Goal: Transaction & Acquisition: Purchase product/service

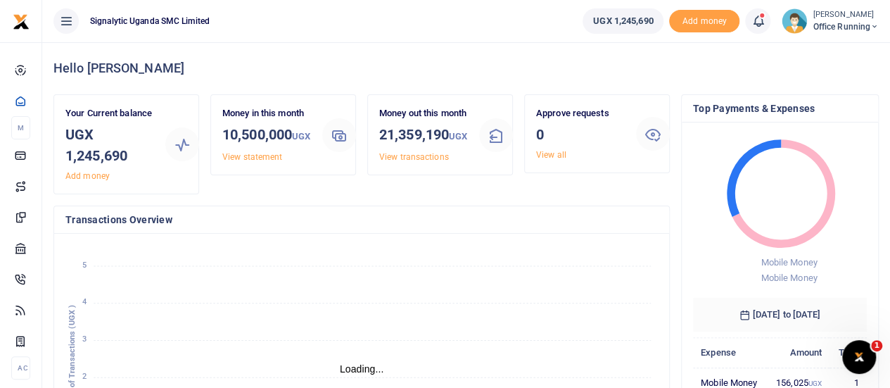
scroll to position [11, 11]
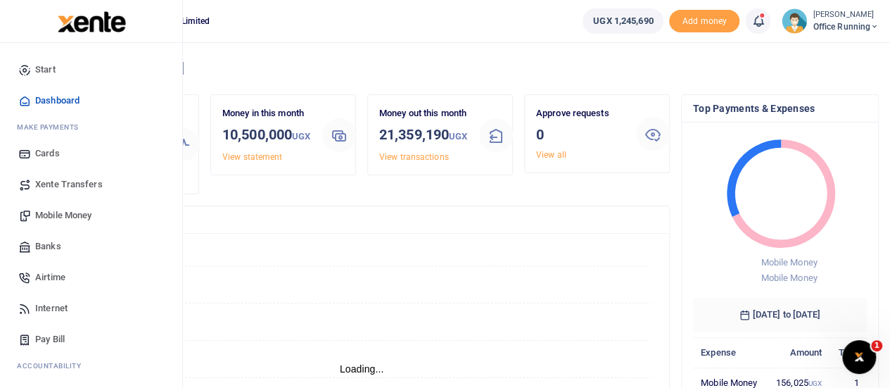
click at [63, 210] on span "Mobile Money" at bounding box center [63, 215] width 56 height 14
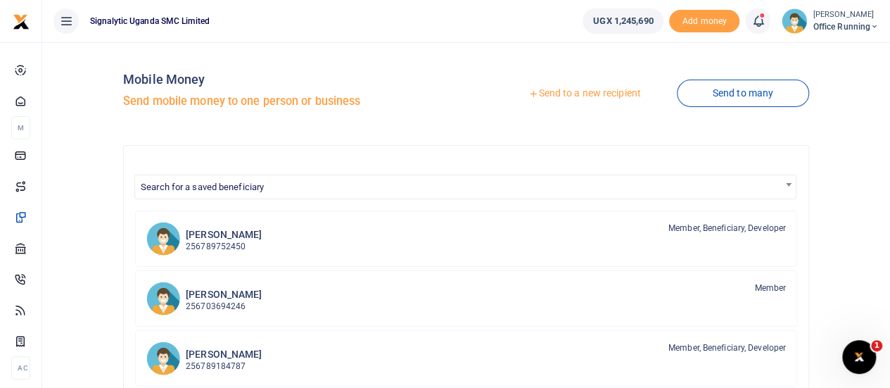
click at [591, 94] on link "Send to a new recipient" at bounding box center [585, 93] width 184 height 25
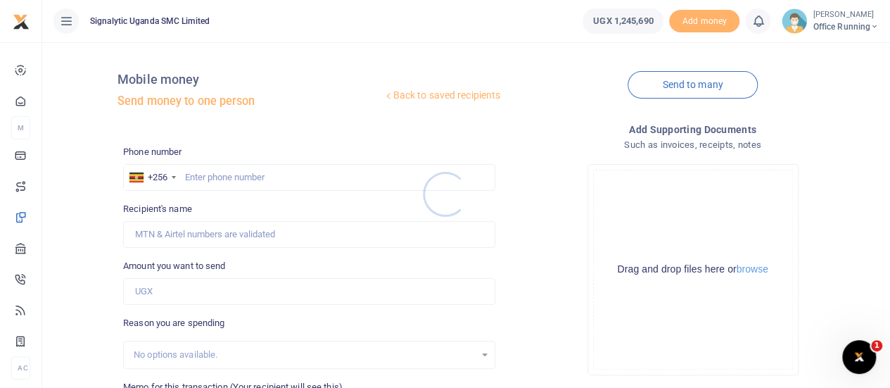
click at [239, 174] on div at bounding box center [445, 194] width 890 height 388
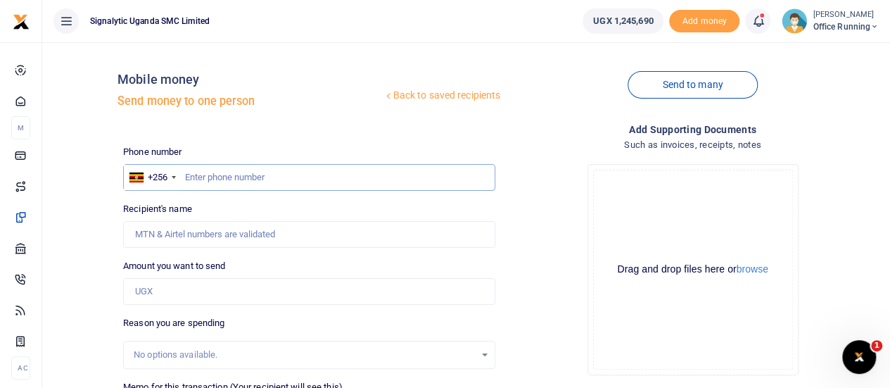
click at [231, 180] on input "text" at bounding box center [309, 177] width 372 height 27
type input "765974574"
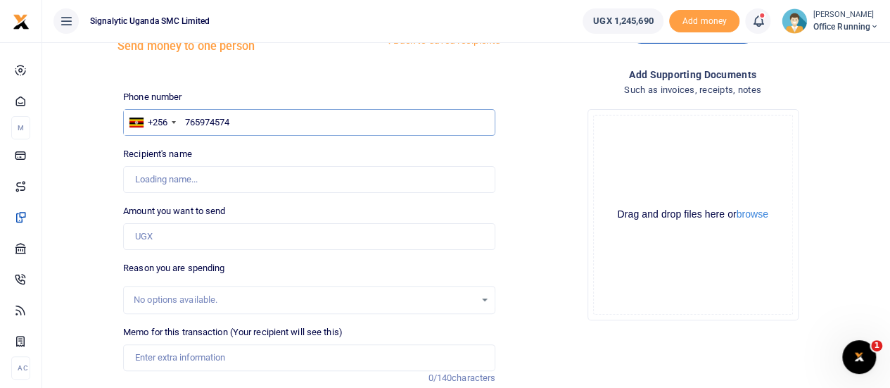
scroll to position [141, 0]
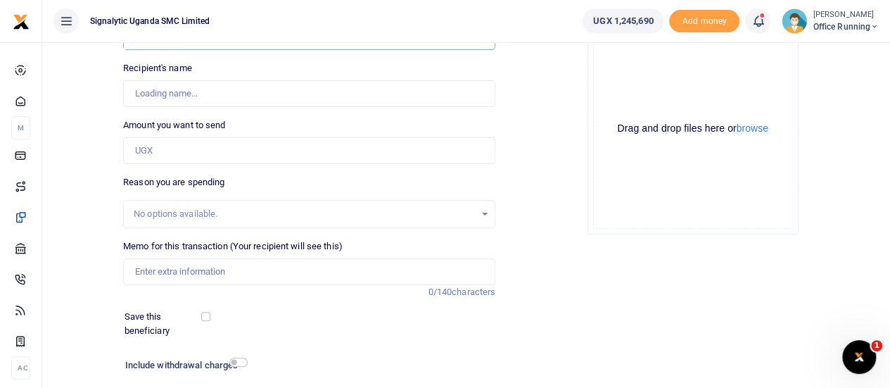
type input "Lucas Arthur Gerard Maugin"
type input "765974574"
click at [179, 141] on input "Amount you want to send" at bounding box center [309, 150] width 372 height 27
type input "47,300"
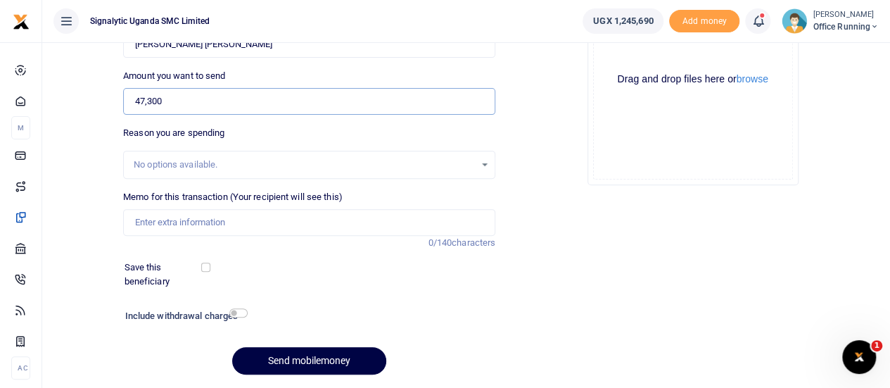
scroll to position [211, 0]
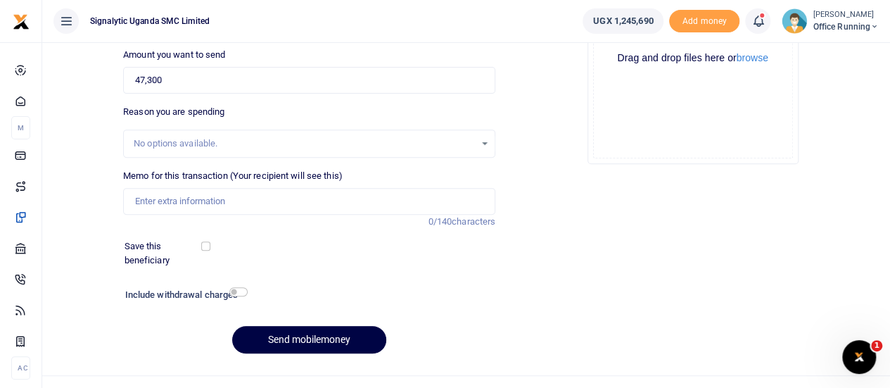
click at [196, 137] on div "No options available." at bounding box center [304, 144] width 341 height 14
click at [208, 198] on input "Memo for this transaction (Your recipient will see this)" at bounding box center [309, 201] width 372 height 27
paste input "REQSN00116"
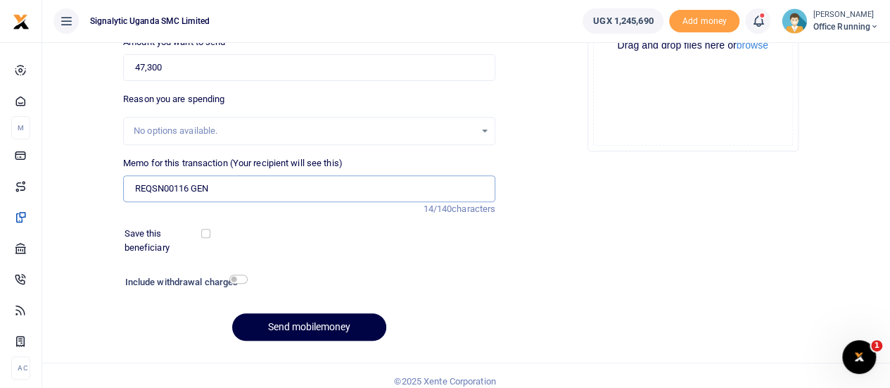
scroll to position [234, 0]
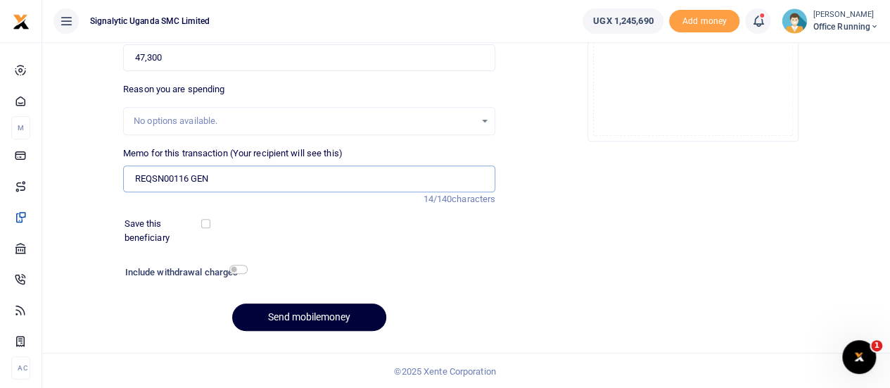
type input "REQSN00116 GEN"
click at [319, 318] on button "Send mobilemoney" at bounding box center [309, 316] width 154 height 27
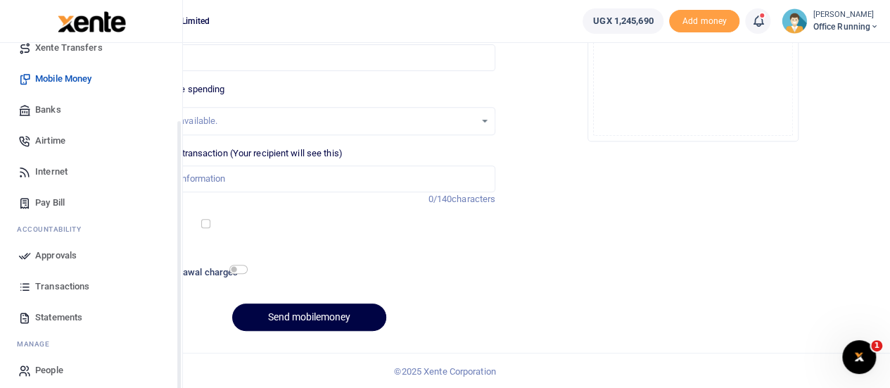
scroll to position [145, 0]
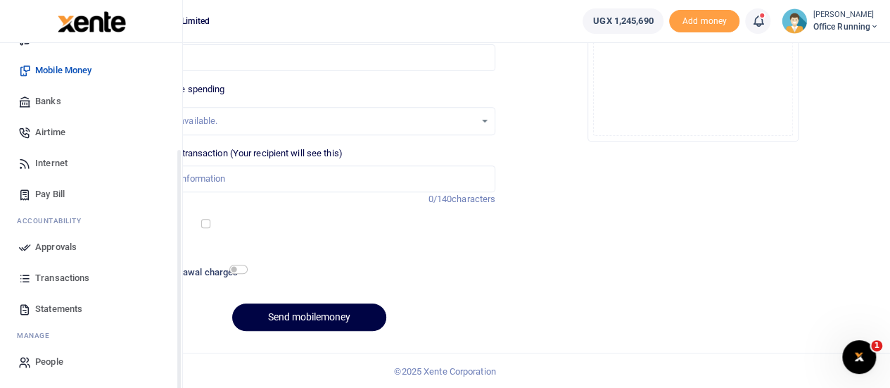
click at [65, 248] on span "Approvals" at bounding box center [56, 247] width 42 height 14
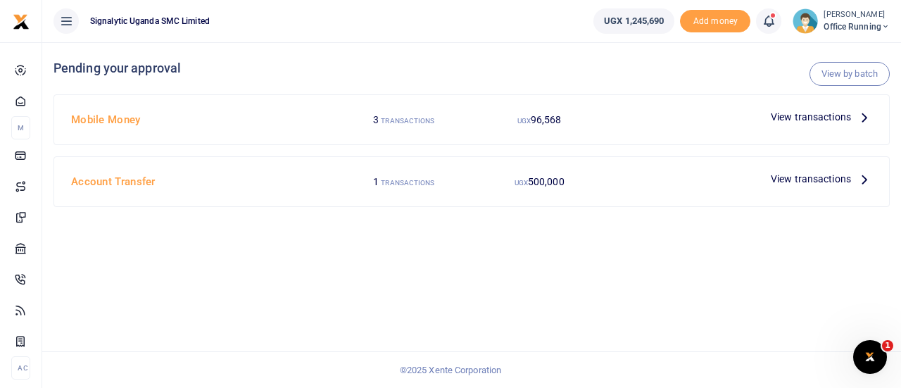
click at [792, 109] on span "View transactions" at bounding box center [811, 116] width 80 height 15
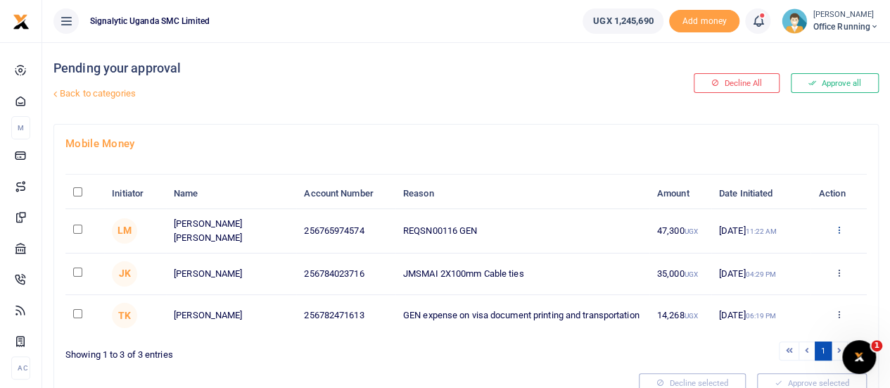
click at [840, 234] on icon at bounding box center [838, 229] width 9 height 10
click at [799, 271] on link "Approve" at bounding box center [786, 267] width 111 height 20
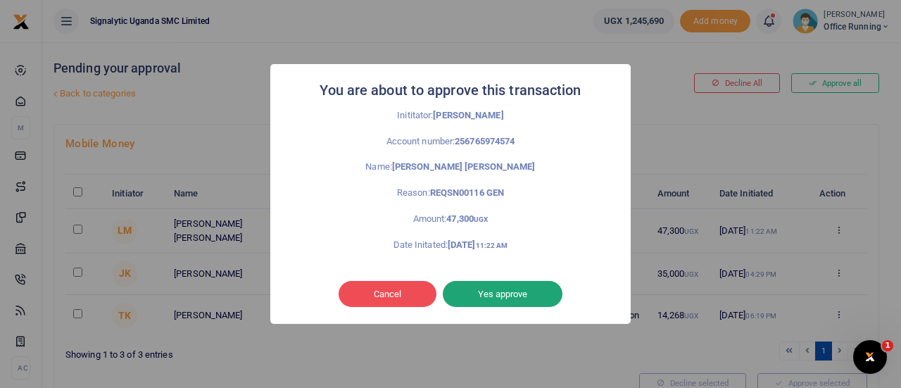
click at [493, 299] on button "Yes approve" at bounding box center [503, 294] width 120 height 27
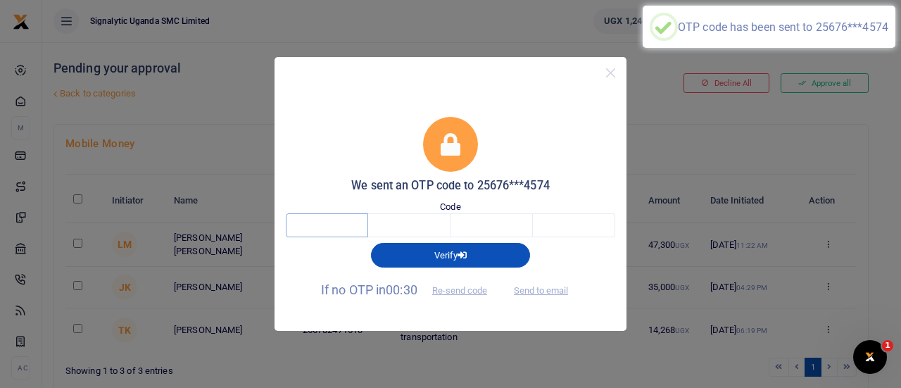
click at [323, 229] on input "text" at bounding box center [327, 225] width 82 height 24
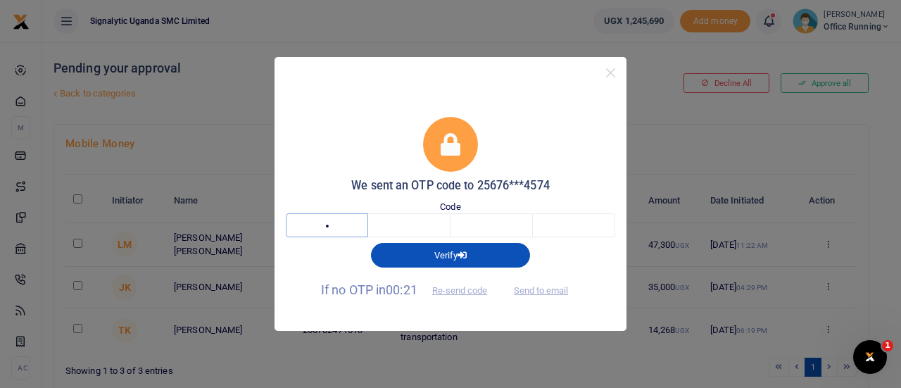
type input "9"
type input "0"
type input "4"
type input "7"
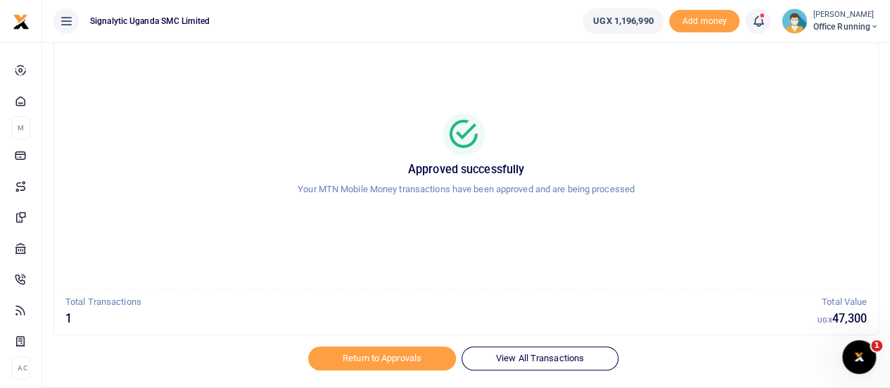
scroll to position [81, 0]
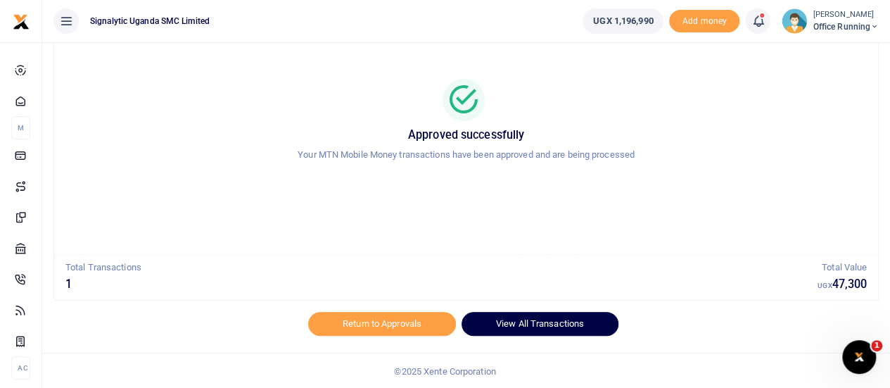
click at [558, 322] on link "View All Transactions" at bounding box center [540, 324] width 157 height 24
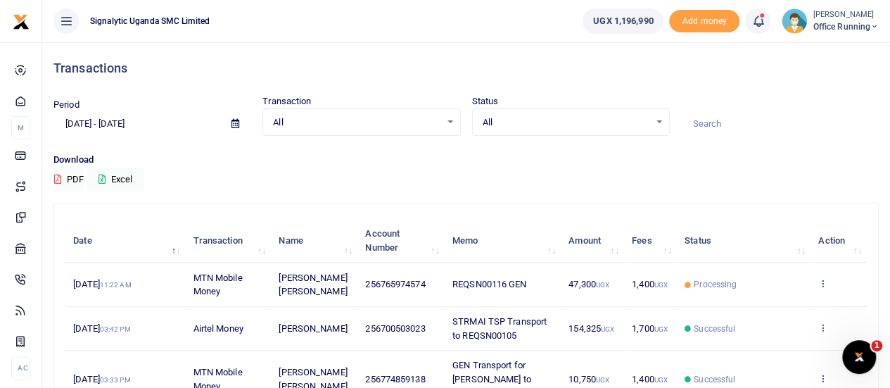
click at [819, 281] on icon at bounding box center [822, 283] width 9 height 10
click at [818, 298] on link "View details" at bounding box center [771, 308] width 111 height 20
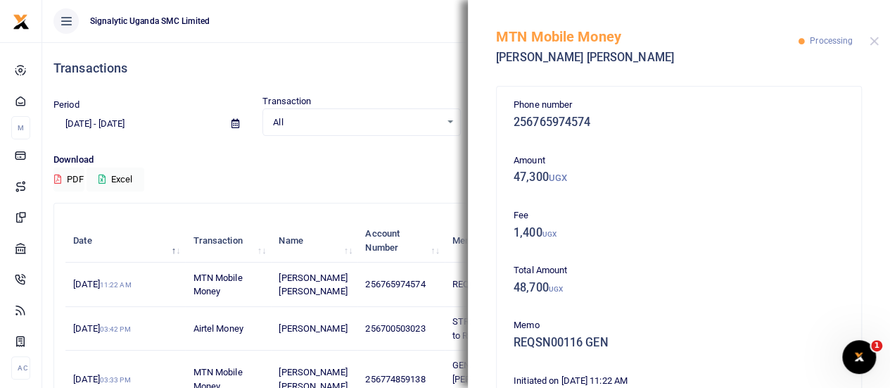
click at [876, 46] on div "MTN Mobile Money [PERSON_NAME] [PERSON_NAME] Processing" at bounding box center [679, 39] width 422 height 78
click at [877, 40] on button "Close" at bounding box center [874, 41] width 9 height 9
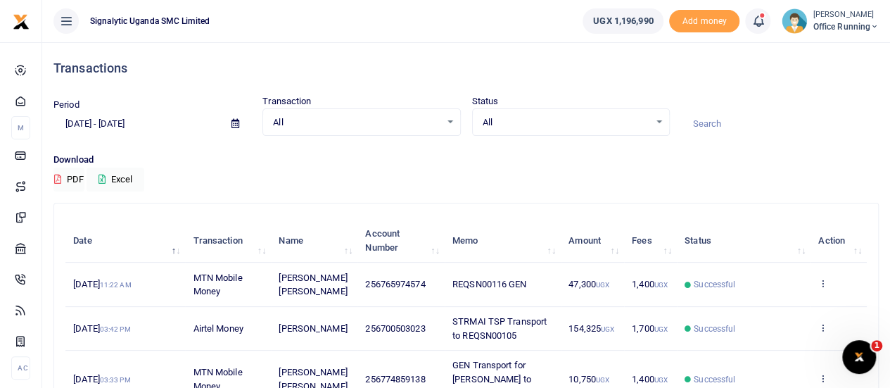
click at [830, 284] on td "View details Send again" at bounding box center [839, 284] width 56 height 44
click at [819, 281] on icon at bounding box center [822, 283] width 9 height 10
click at [778, 306] on link "View details" at bounding box center [771, 308] width 111 height 20
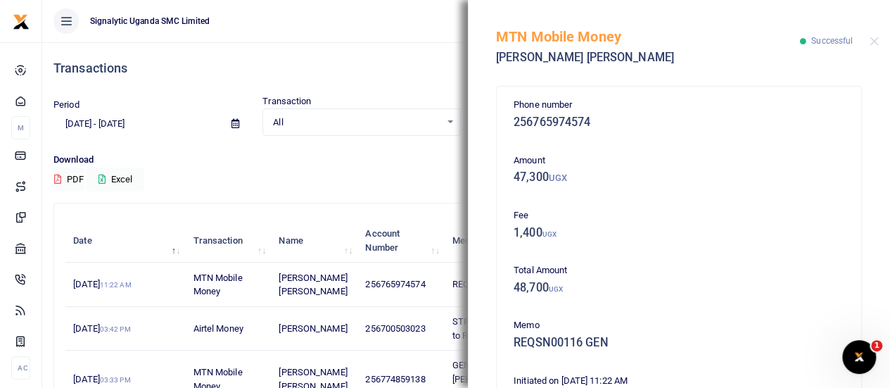
click at [415, 63] on h4 "Transactions" at bounding box center [465, 68] width 825 height 15
click at [871, 36] on div "MTN Mobile Money Lucas Arthur Gerard Maugin Successful" at bounding box center [679, 39] width 422 height 78
click at [878, 44] on div "MTN Mobile Money Lucas Arthur Gerard Maugin Successful" at bounding box center [679, 39] width 422 height 78
click at [877, 44] on button "Close" at bounding box center [874, 41] width 9 height 9
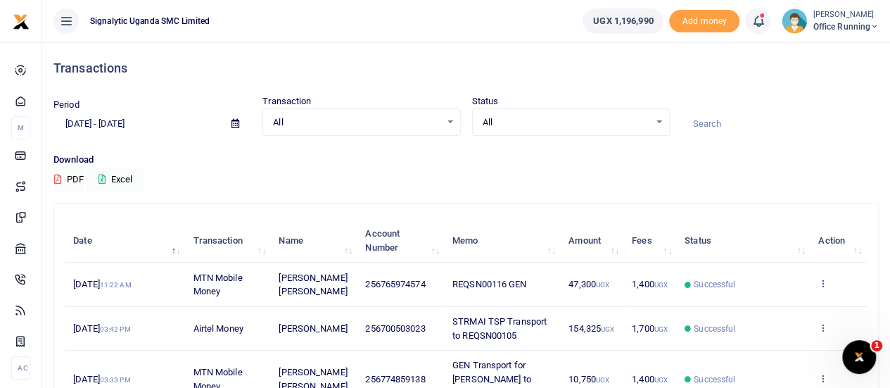
click at [821, 282] on icon at bounding box center [822, 283] width 9 height 10
click at [778, 334] on link "Send again" at bounding box center [771, 339] width 111 height 20
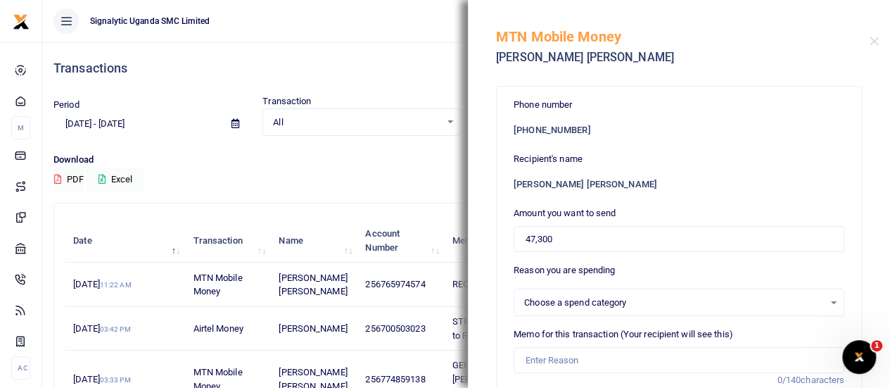
select select
click at [578, 247] on input "47,300" at bounding box center [679, 239] width 331 height 27
click at [574, 241] on input "47,300" at bounding box center [679, 239] width 331 height 27
click at [576, 241] on input "47,300" at bounding box center [679, 239] width 331 height 27
click at [577, 241] on input "47,300" at bounding box center [679, 239] width 331 height 27
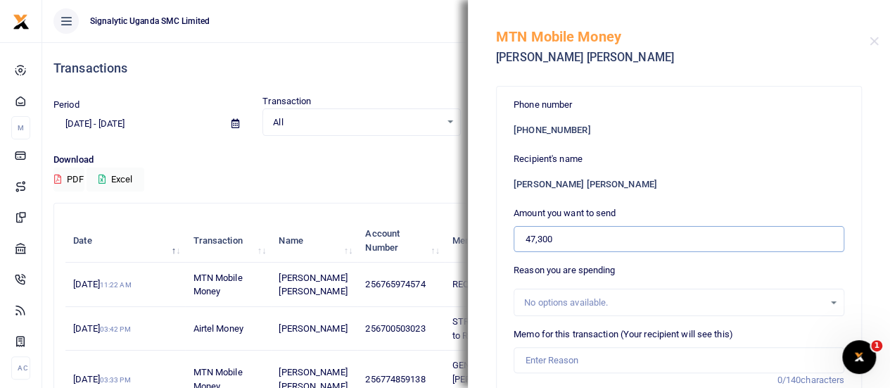
drag, startPoint x: 548, startPoint y: 240, endPoint x: 381, endPoint y: 252, distance: 167.2
click at [392, 251] on div "Transactions Period 08/25/2025 - 09/23/2025 Transaction All Select an option...…" at bounding box center [445, 392] width 890 height 785
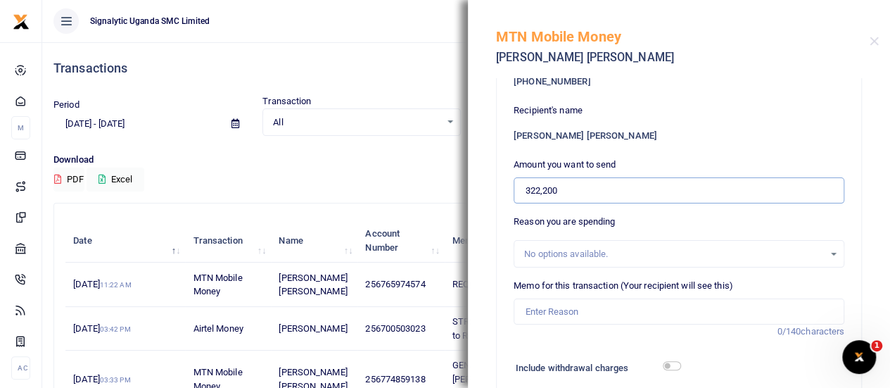
scroll to position [70, 0]
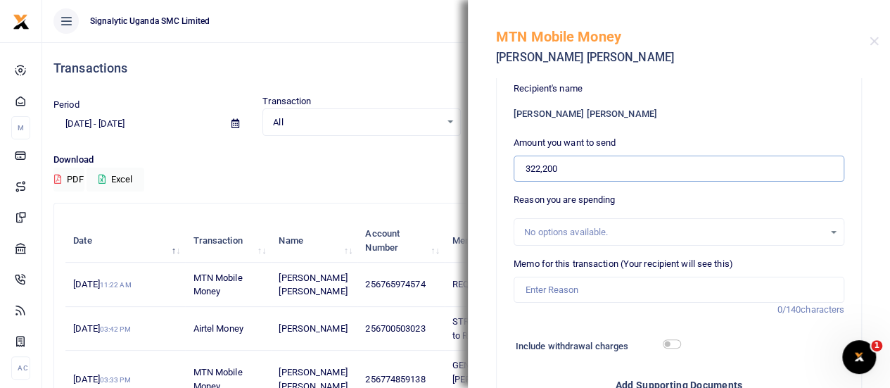
type input "322,200"
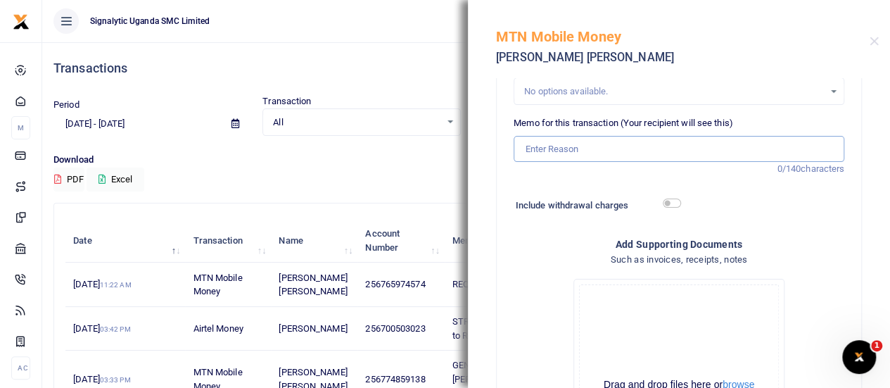
click at [571, 154] on input "Memo for this transaction (Your recipient will see this)" at bounding box center [679, 149] width 331 height 27
paste input "REQSN00117"
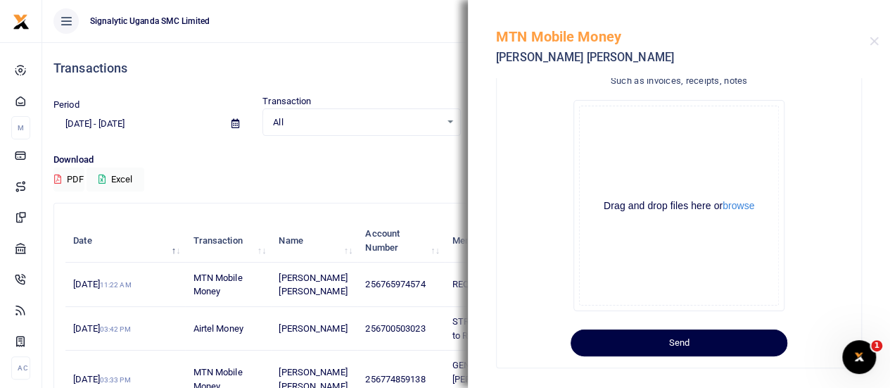
scroll to position [391, 0]
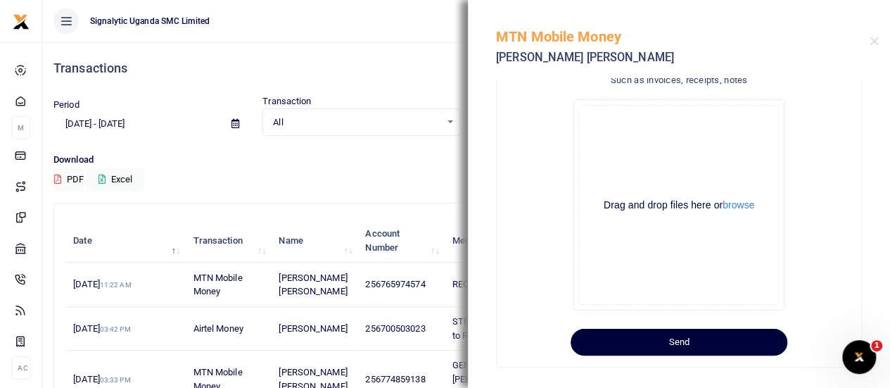
type input "REQSN00117 GEN"
click at [681, 341] on button "Send" at bounding box center [679, 342] width 217 height 27
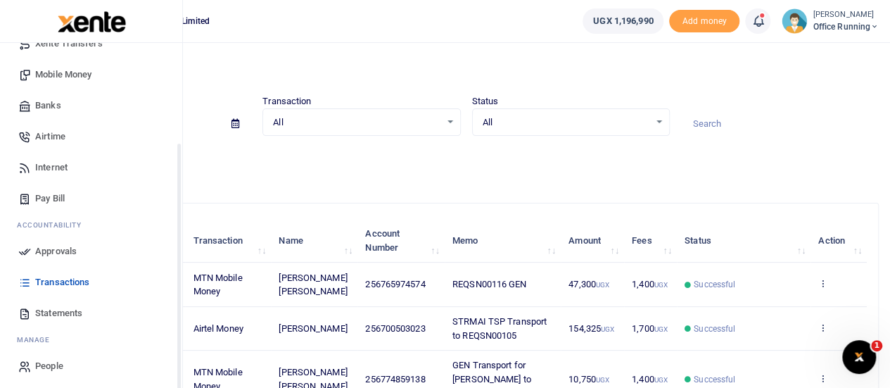
scroll to position [145, 0]
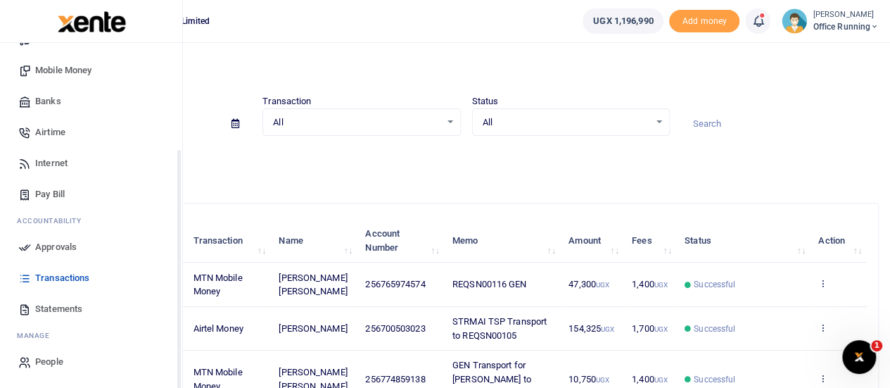
click at [64, 248] on span "Approvals" at bounding box center [56, 247] width 42 height 14
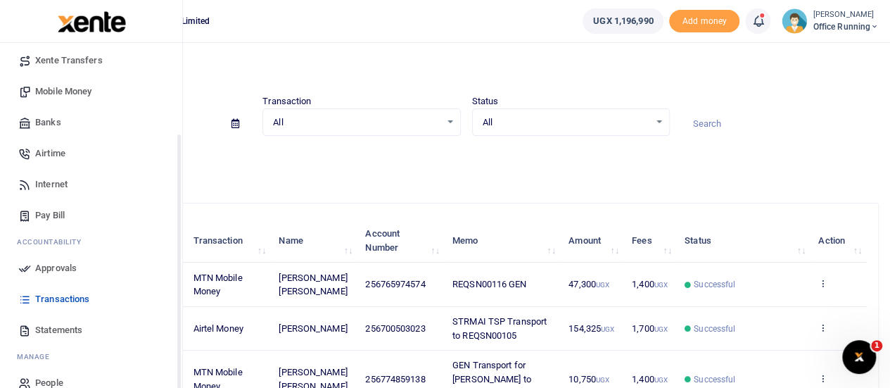
click at [75, 270] on span "Approvals" at bounding box center [56, 268] width 42 height 14
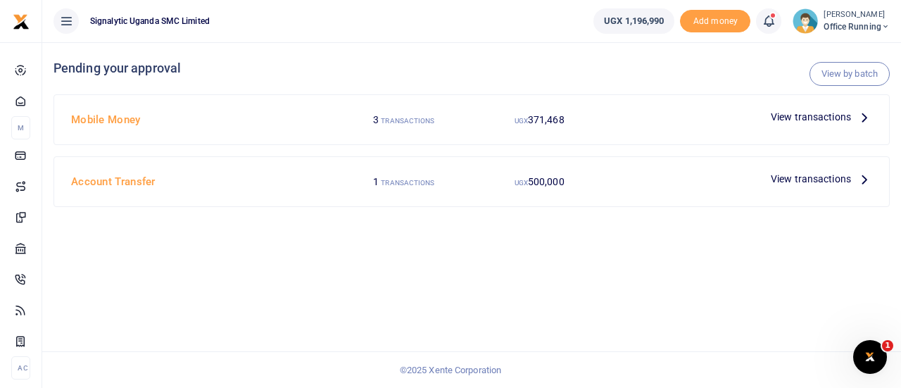
click at [802, 111] on span "View transactions" at bounding box center [811, 116] width 80 height 15
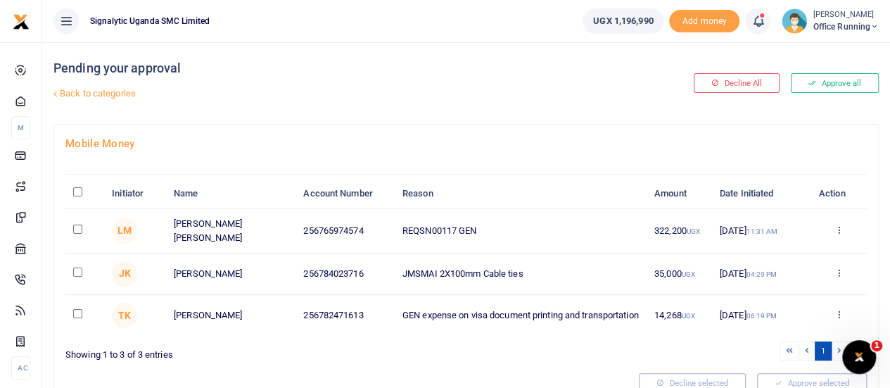
click at [835, 238] on div "Approve Decline Details" at bounding box center [838, 231] width 41 height 14
click at [844, 235] on td "Approve Decline Details" at bounding box center [839, 231] width 56 height 44
click at [837, 236] on div "Approve Decline Details" at bounding box center [838, 231] width 41 height 14
click at [837, 234] on icon at bounding box center [838, 229] width 9 height 10
click at [817, 261] on link "Approve" at bounding box center [786, 267] width 111 height 20
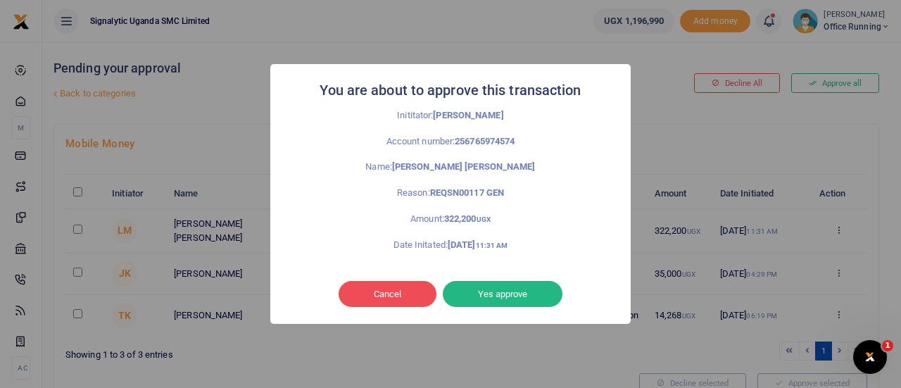
click at [517, 288] on button "Yes approve" at bounding box center [503, 294] width 120 height 27
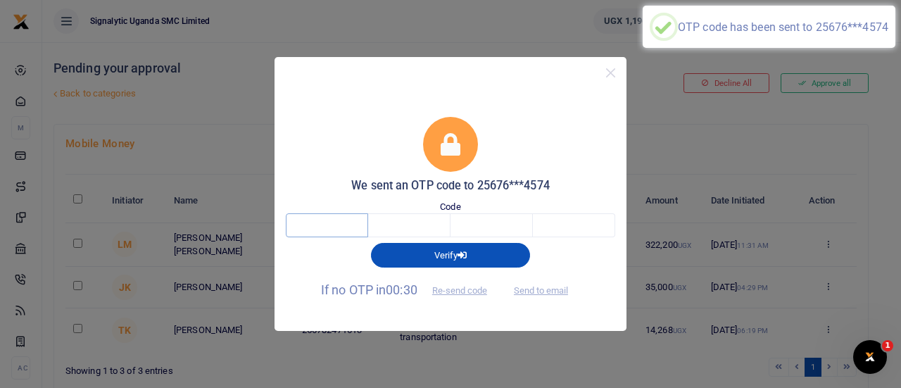
click at [319, 229] on input "text" at bounding box center [327, 225] width 82 height 24
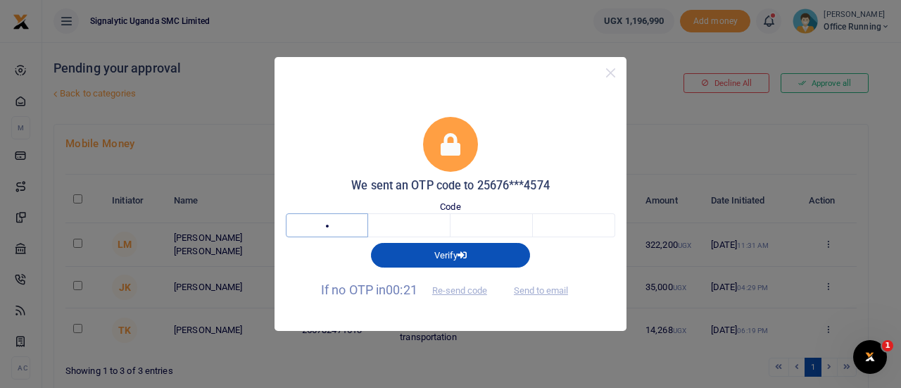
type input "4"
type input "3"
type input "1"
type input "0"
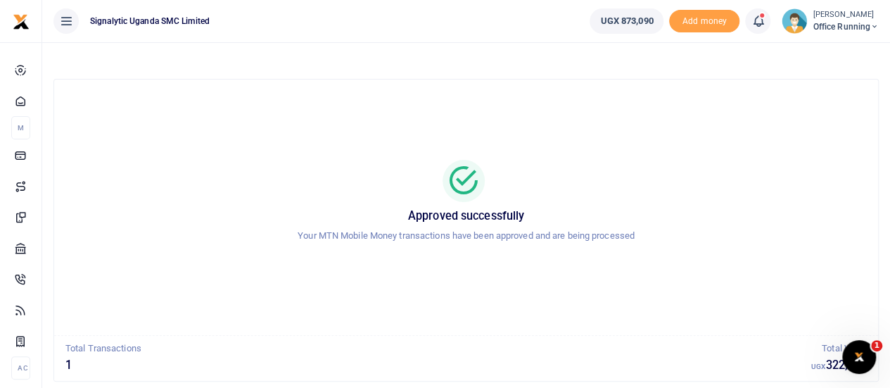
scroll to position [81, 0]
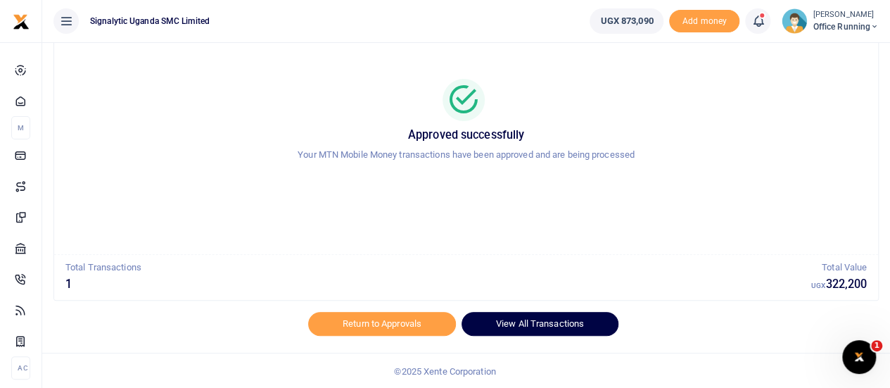
click at [540, 327] on link "View All Transactions" at bounding box center [540, 324] width 157 height 24
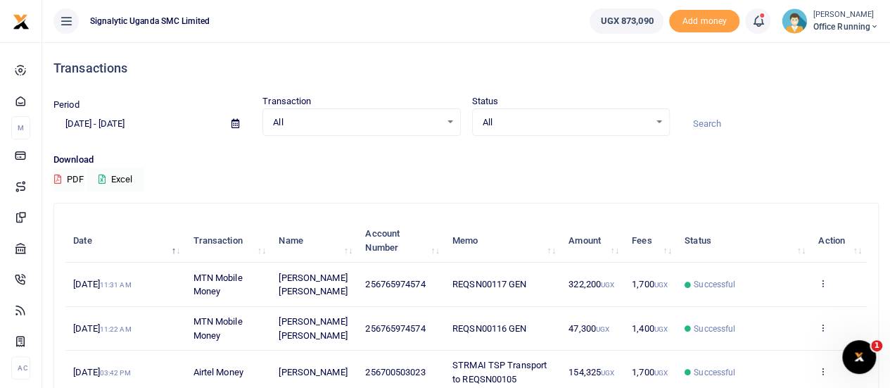
click at [816, 277] on td "View details Send again" at bounding box center [839, 284] width 56 height 44
click at [821, 283] on icon at bounding box center [822, 283] width 9 height 10
click at [788, 317] on div "View details Send again" at bounding box center [772, 322] width 113 height 63
click at [828, 275] on td "View details Send again" at bounding box center [839, 284] width 56 height 44
click at [822, 279] on icon at bounding box center [822, 283] width 9 height 10
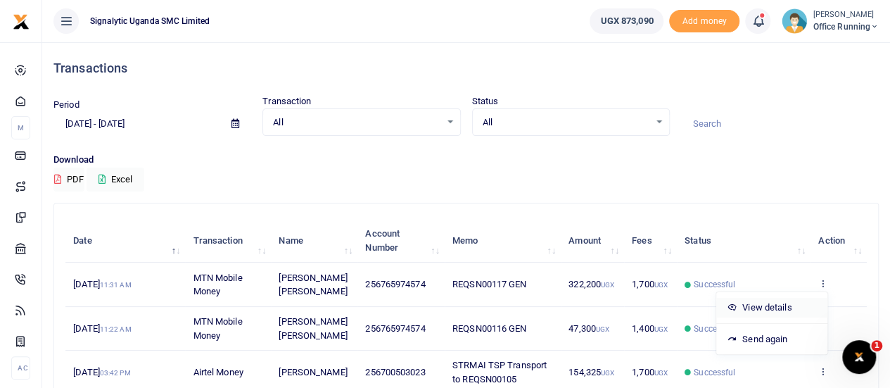
click at [801, 309] on link "View details" at bounding box center [771, 308] width 111 height 20
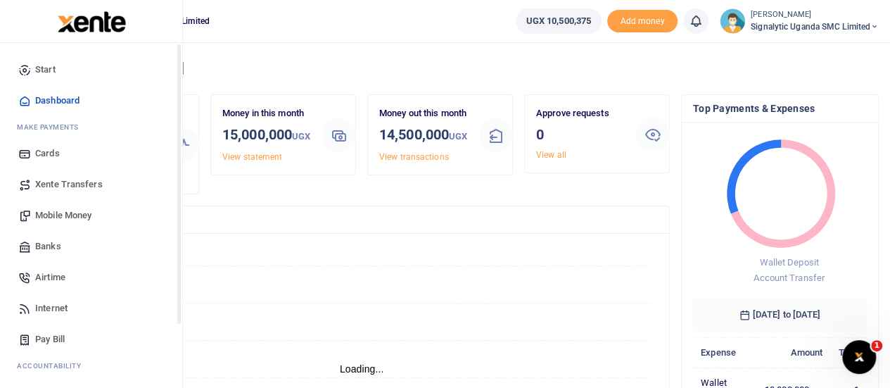
scroll to position [11, 11]
click at [77, 184] on span "Xente Transfers" at bounding box center [69, 184] width 68 height 14
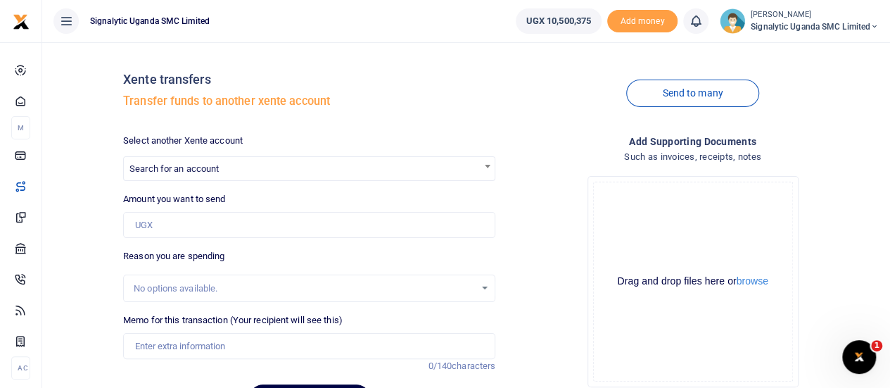
click at [215, 172] on span "Search for an account" at bounding box center [173, 168] width 89 height 11
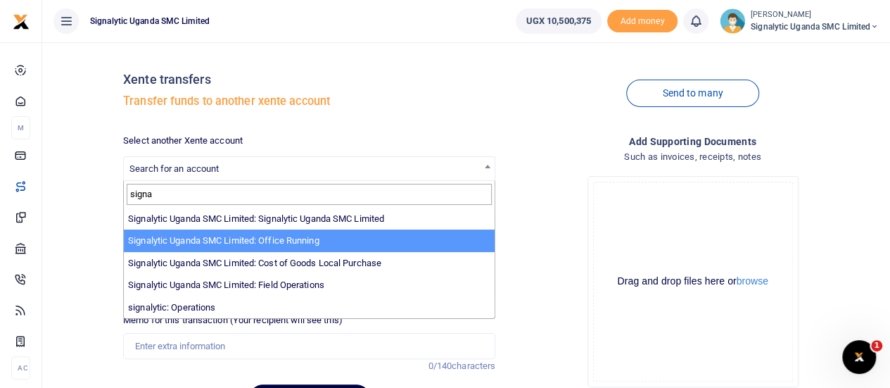
type input "signa"
select select "3285"
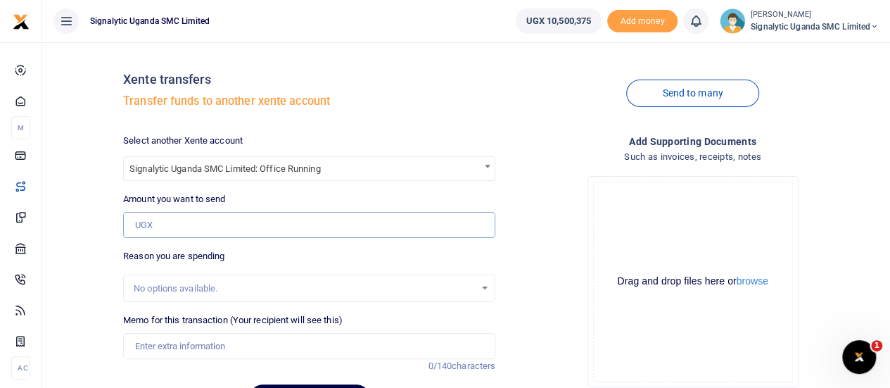
click at [217, 217] on input "Amount you want to send" at bounding box center [309, 225] width 372 height 27
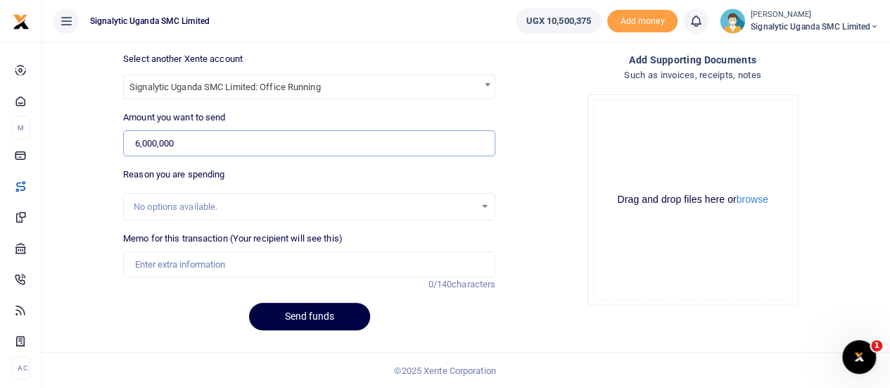
type input "6,000,000"
click at [191, 205] on div "No options available." at bounding box center [304, 207] width 341 height 14
click at [178, 275] on input "Memo for this transaction (Your recipient will see this)" at bounding box center [309, 264] width 372 height 27
type input "Lucas 23 sept 2025"
click at [289, 314] on button "Send funds" at bounding box center [309, 316] width 121 height 27
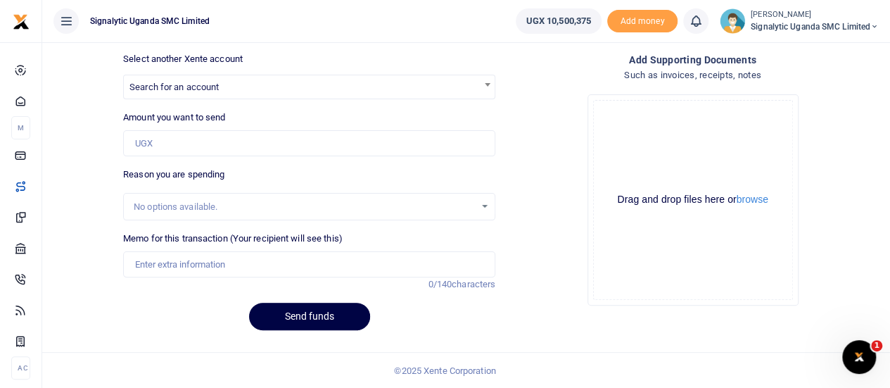
click at [804, 26] on span "Signalytic Uganda SMC Limited" at bounding box center [815, 26] width 128 height 13
click at [802, 46] on link "Switch accounts" at bounding box center [826, 52] width 111 height 20
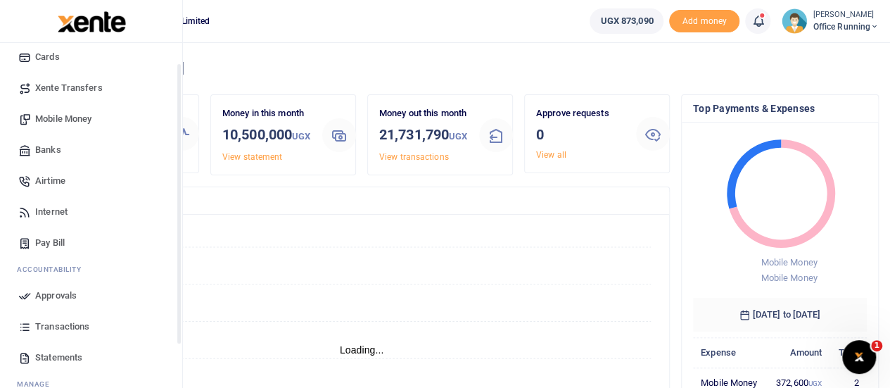
scroll to position [145, 0]
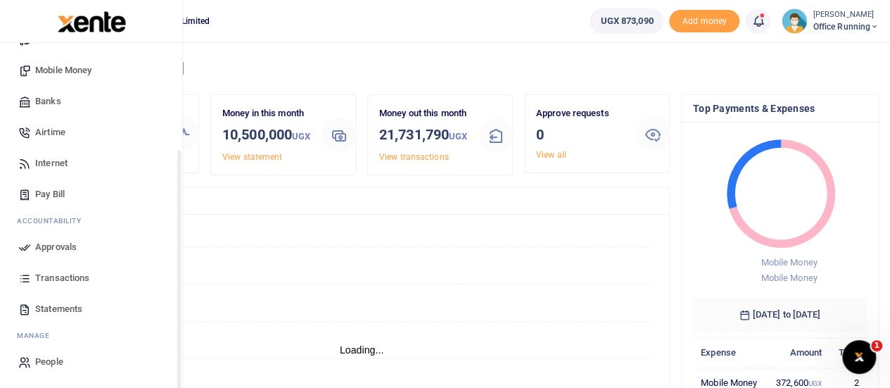
click at [62, 279] on span "Transactions" at bounding box center [62, 278] width 54 height 14
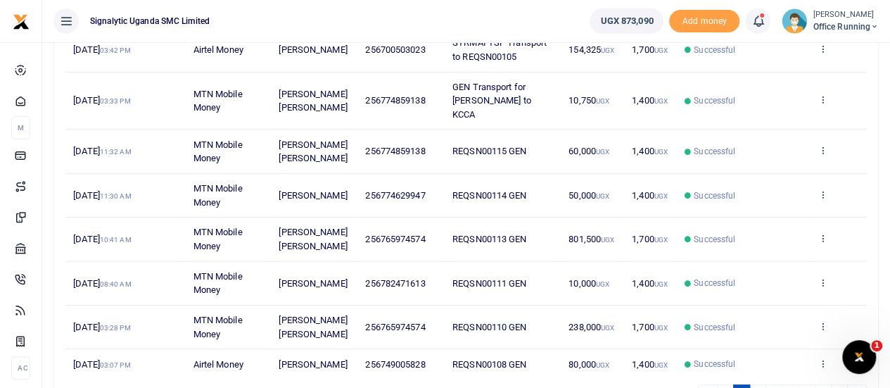
scroll to position [393, 0]
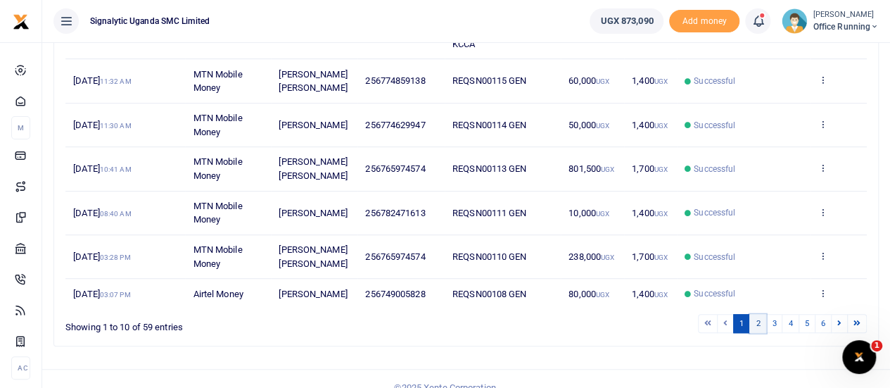
click at [763, 314] on link "2" at bounding box center [757, 323] width 17 height 19
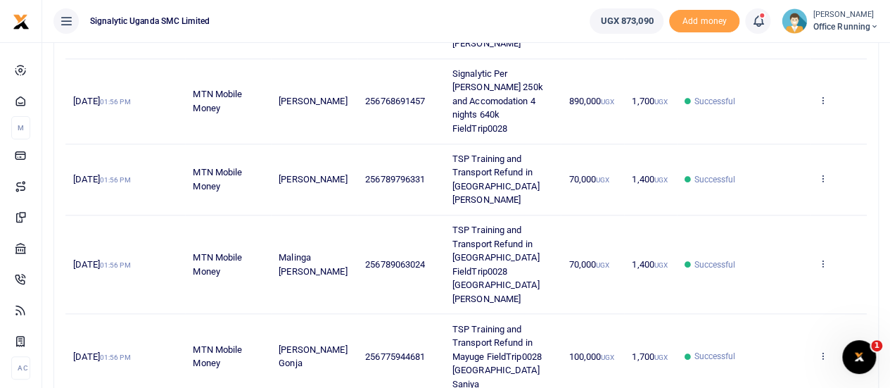
scroll to position [626, 0]
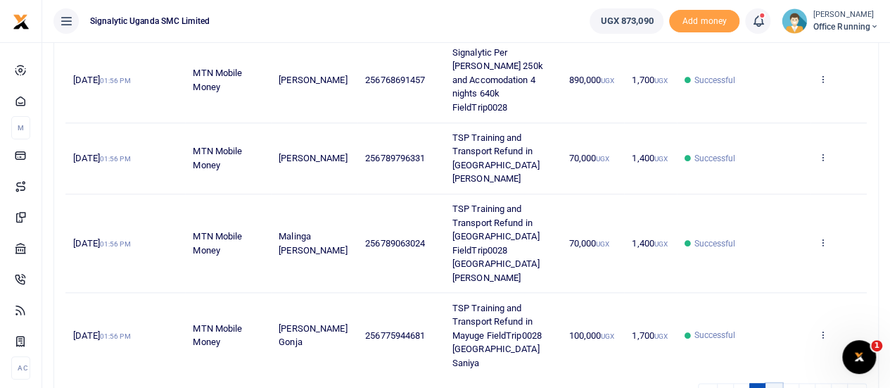
click at [774, 383] on link "3" at bounding box center [774, 392] width 17 height 19
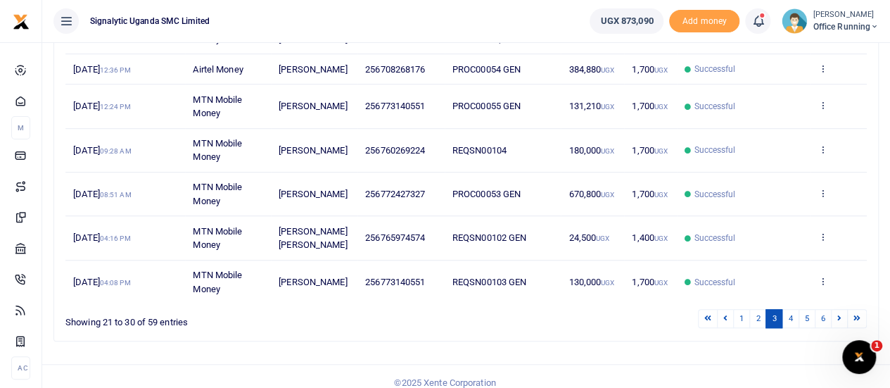
scroll to position [448, 0]
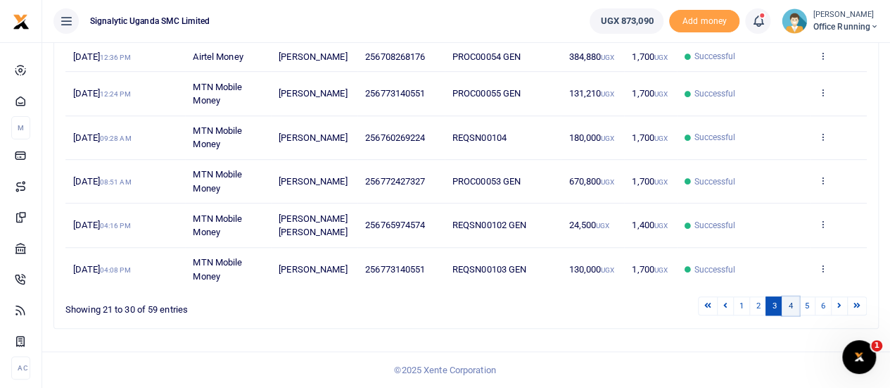
click at [795, 306] on link "4" at bounding box center [790, 305] width 17 height 19
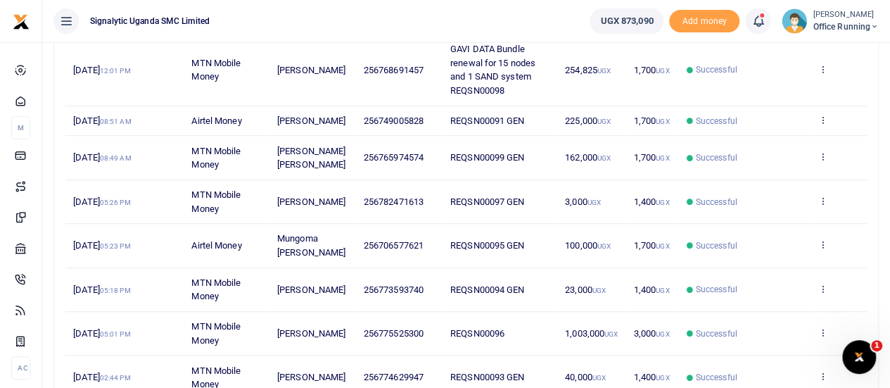
scroll to position [11, 0]
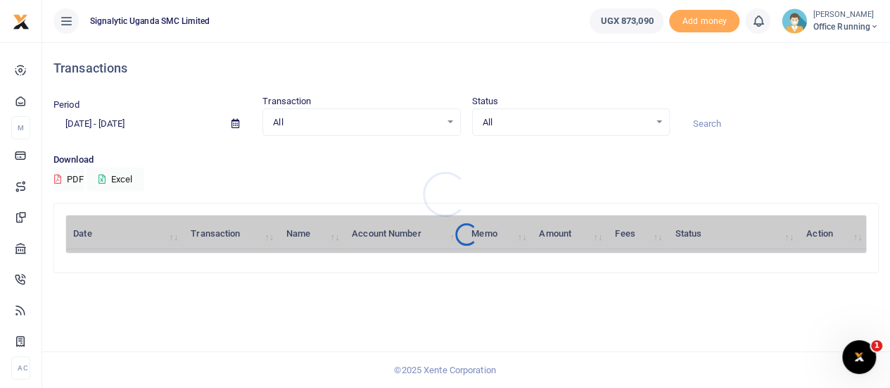
click at [837, 29] on div at bounding box center [445, 194] width 890 height 388
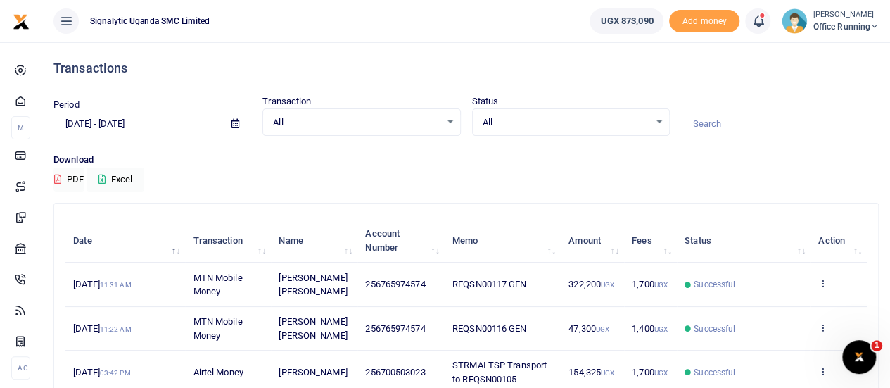
click at [840, 29] on span "Office Running" at bounding box center [846, 26] width 66 height 13
click at [817, 51] on link "Switch accounts" at bounding box center [823, 52] width 111 height 20
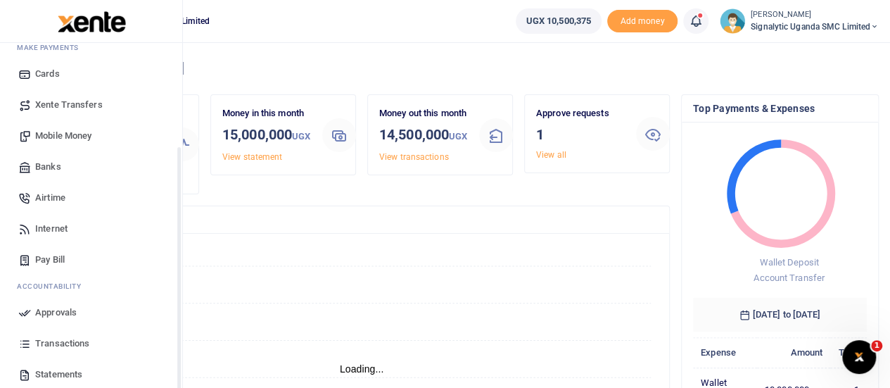
scroll to position [145, 0]
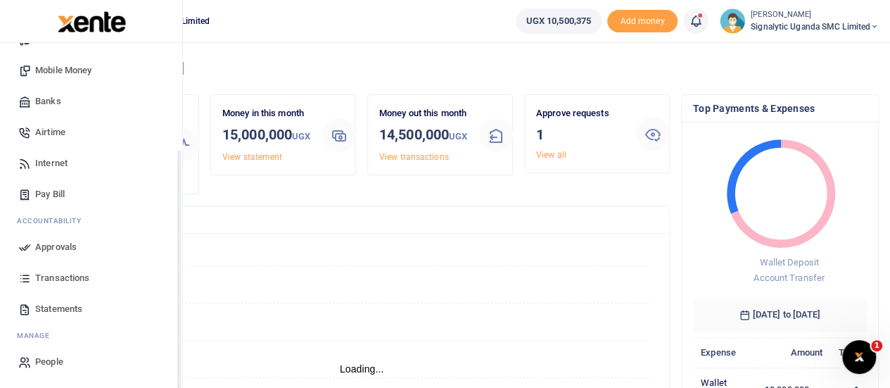
click at [75, 248] on span "Approvals" at bounding box center [56, 247] width 42 height 14
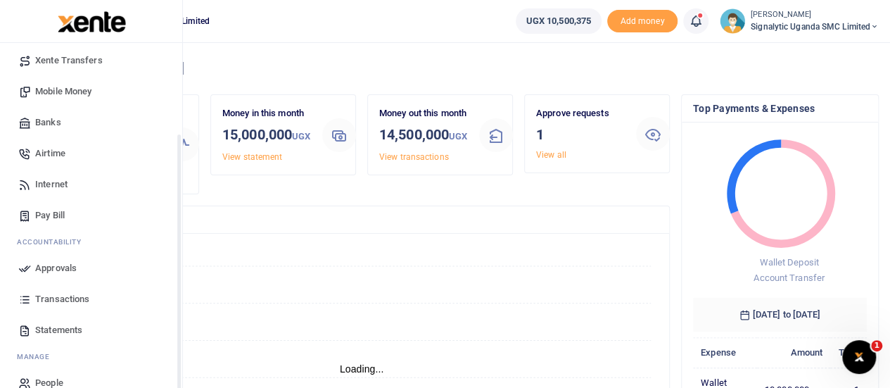
click at [67, 265] on span "Approvals" at bounding box center [56, 268] width 42 height 14
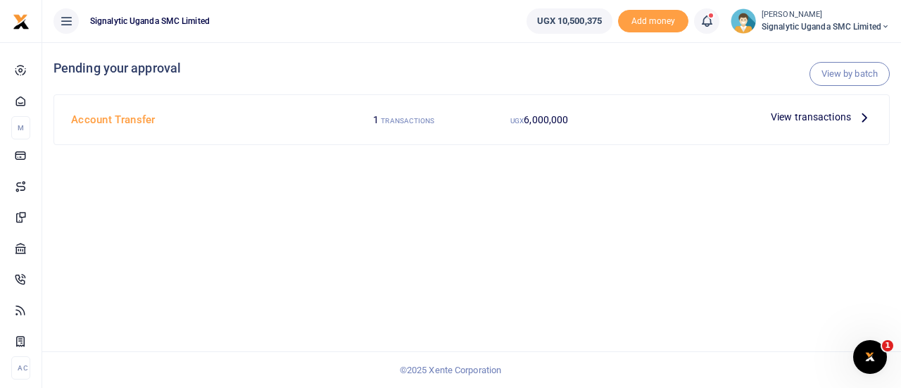
click at [839, 116] on span "View transactions" at bounding box center [811, 116] width 80 height 15
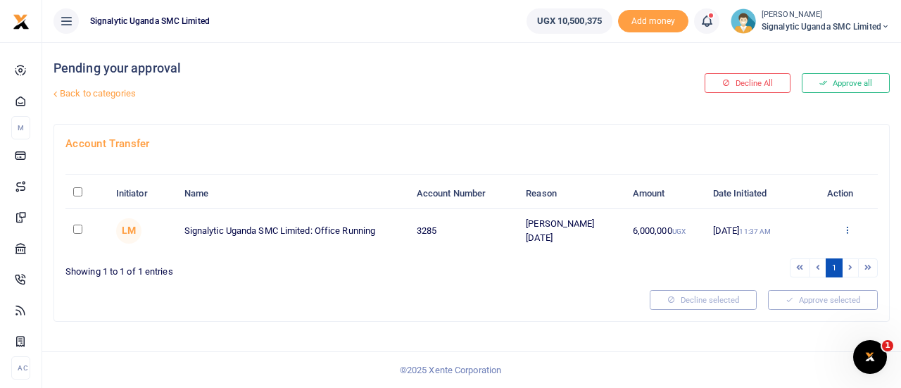
click at [844, 224] on icon at bounding box center [846, 229] width 9 height 10
click at [795, 253] on link "Approve" at bounding box center [795, 252] width 111 height 20
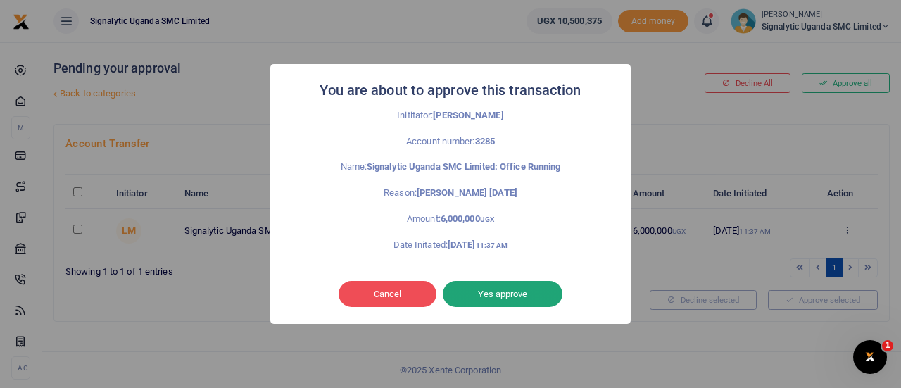
click at [470, 298] on button "Yes approve" at bounding box center [503, 294] width 120 height 27
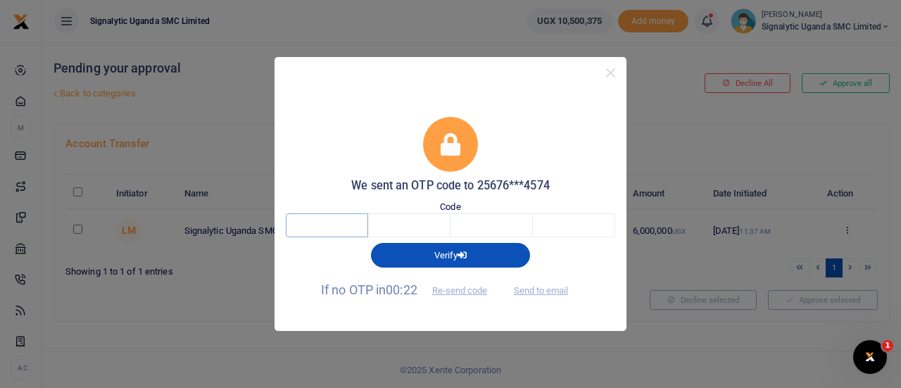
click at [340, 223] on input "text" at bounding box center [327, 225] width 82 height 24
type input "1"
type input "0"
type input "4"
type input "5"
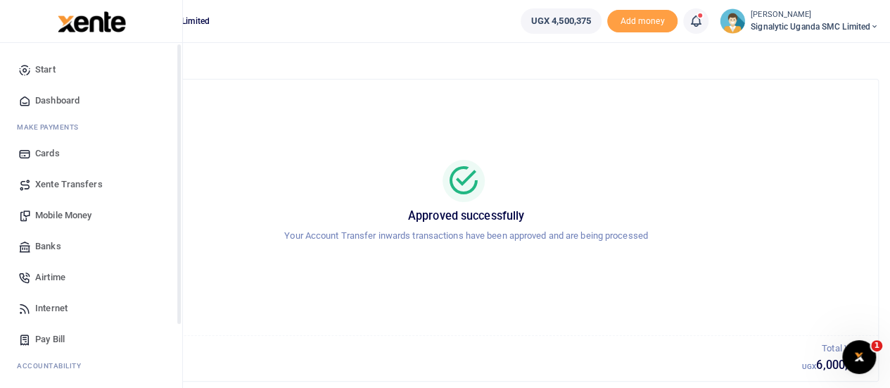
scroll to position [145, 0]
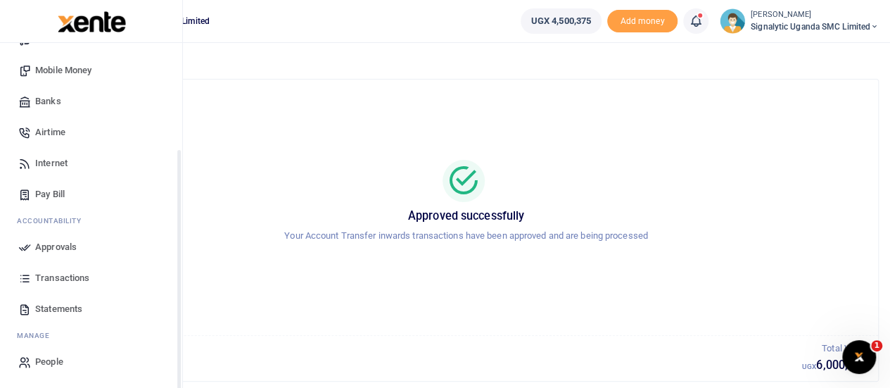
click at [72, 274] on span "Transactions" at bounding box center [62, 278] width 54 height 14
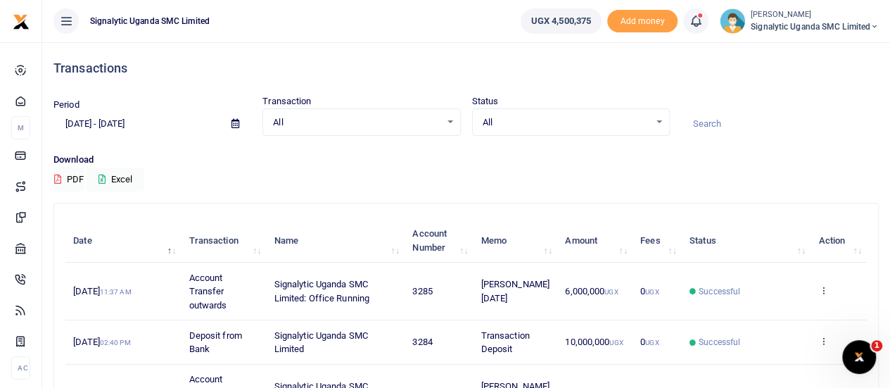
click at [818, 18] on small "[PERSON_NAME]" at bounding box center [815, 15] width 128 height 12
click at [821, 53] on link "Switch accounts" at bounding box center [826, 52] width 111 height 20
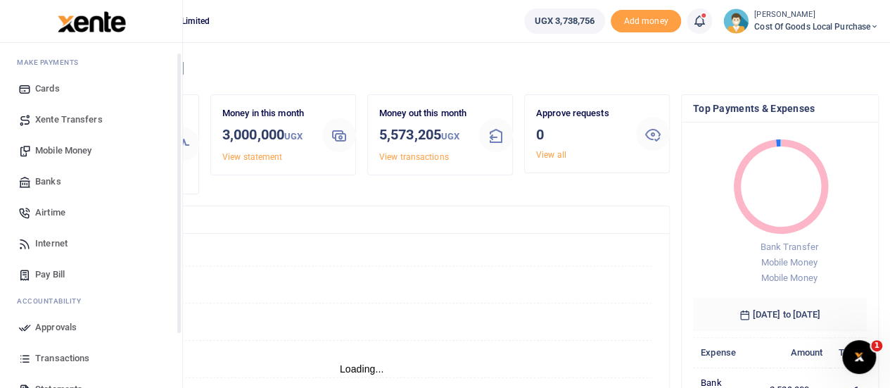
scroll to position [145, 0]
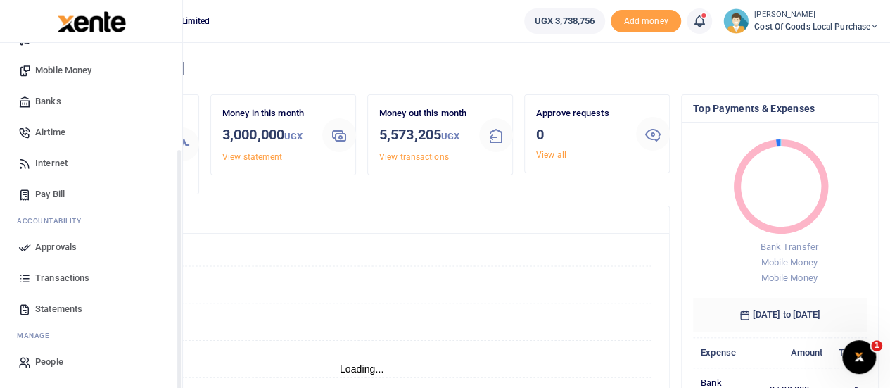
click at [53, 282] on span "Transactions" at bounding box center [62, 278] width 54 height 14
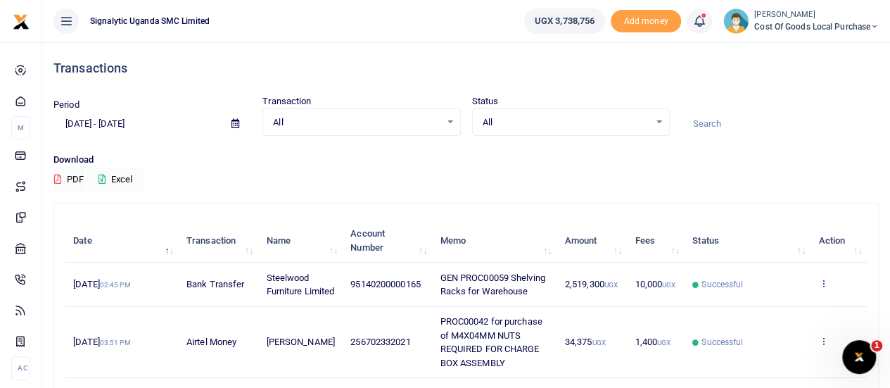
click at [825, 285] on icon at bounding box center [822, 283] width 9 height 10
click at [761, 348] on link "Send again" at bounding box center [771, 346] width 111 height 20
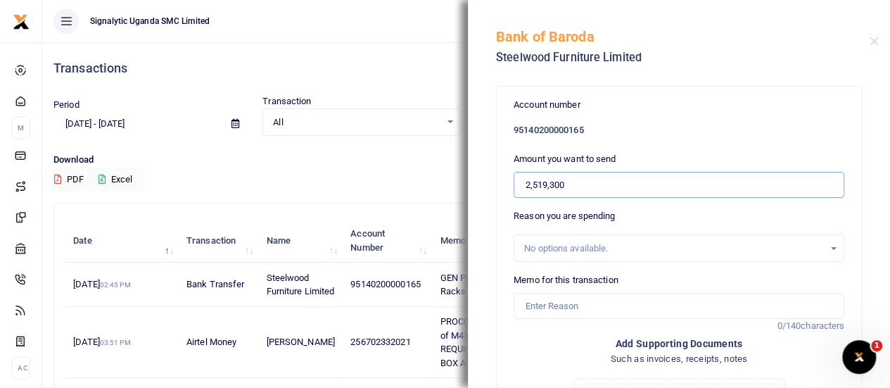
drag, startPoint x: 583, startPoint y: 182, endPoint x: 386, endPoint y: 188, distance: 197.1
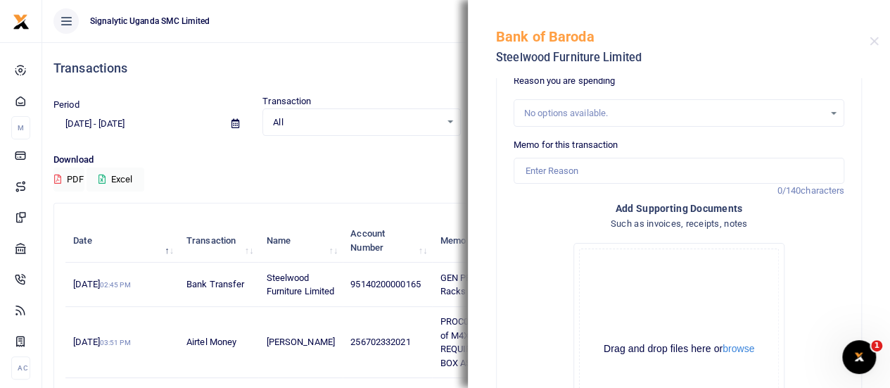
scroll to position [70, 0]
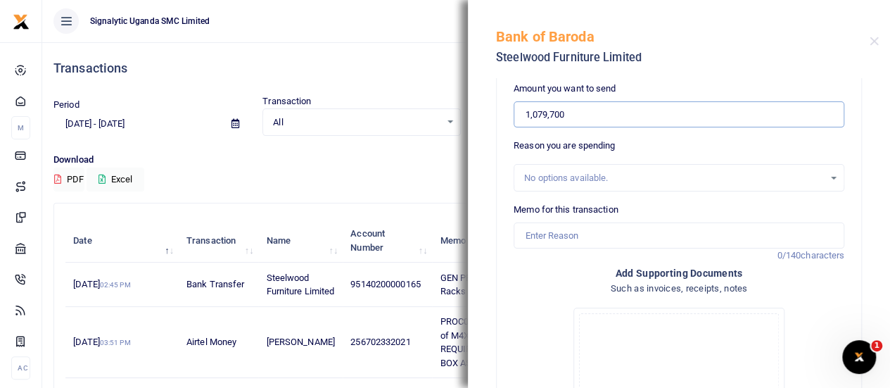
type input "1,079,700"
click at [543, 243] on input "Memo for this transaction" at bounding box center [679, 235] width 331 height 27
paste input "PROC00059"
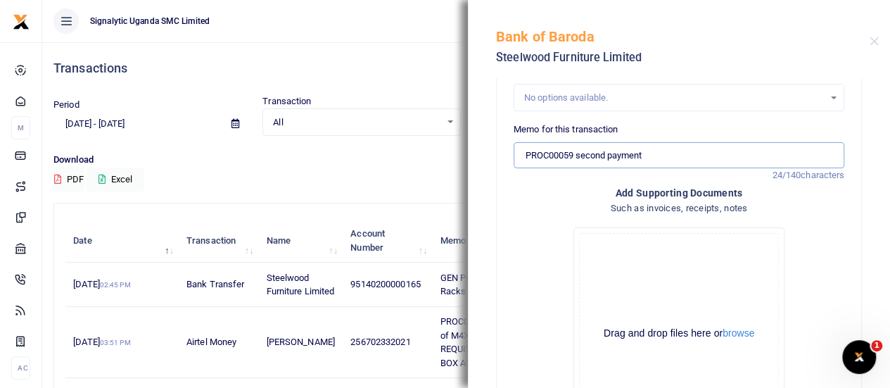
scroll to position [279, 0]
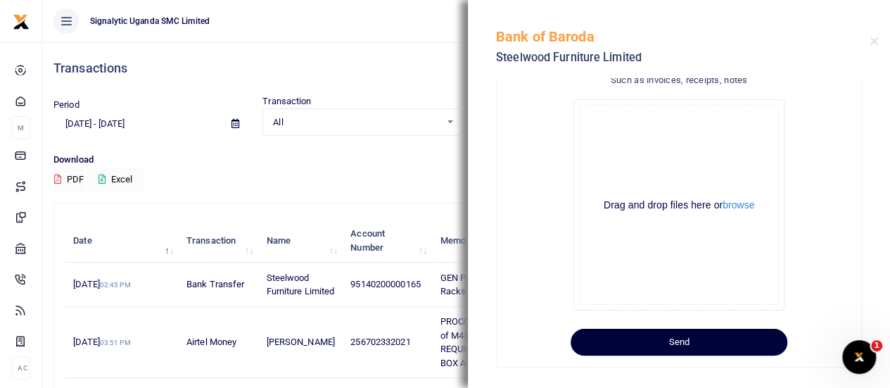
type input "PROC00059 second payment"
click at [697, 333] on button "Send" at bounding box center [679, 342] width 217 height 27
click at [664, 341] on button "Send" at bounding box center [679, 342] width 217 height 27
click at [866, 32] on div "!" at bounding box center [863, 27] width 28 height 28
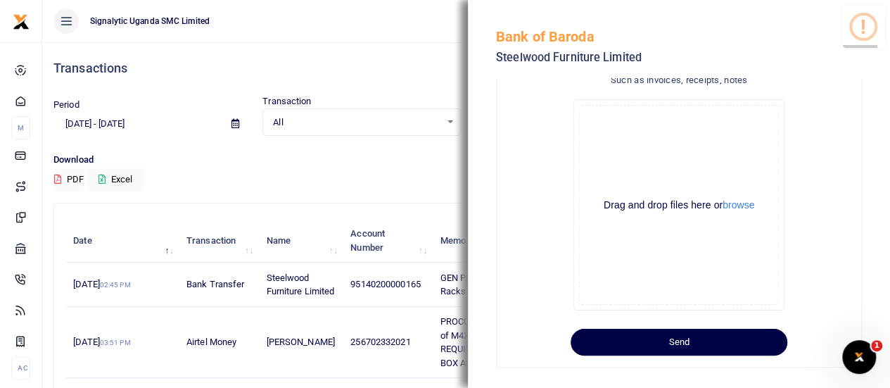
click at [866, 32] on div "!" at bounding box center [863, 27] width 28 height 28
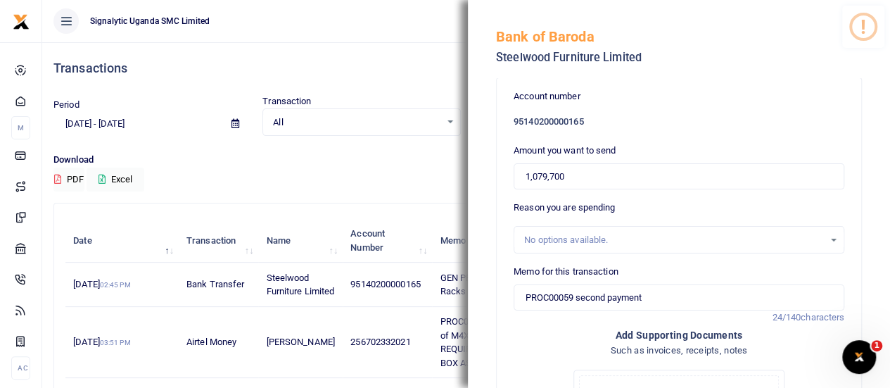
scroll to position [0, 0]
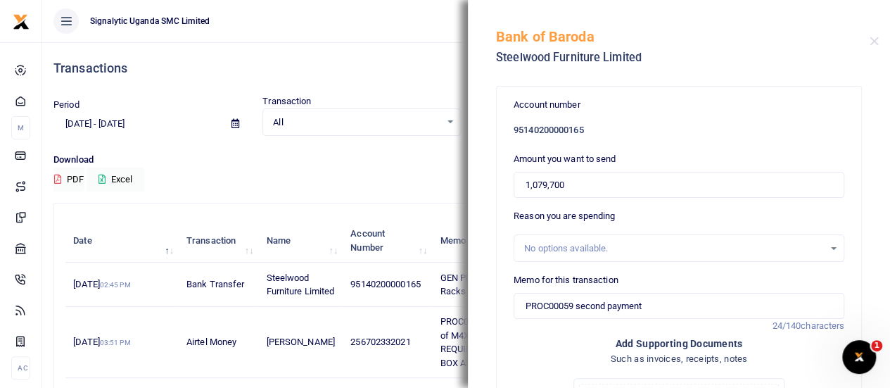
click at [606, 251] on div "No options available." at bounding box center [674, 248] width 300 height 14
click at [617, 239] on div "No options available." at bounding box center [679, 248] width 331 height 28
click at [571, 191] on input "1,079,700" at bounding box center [679, 185] width 331 height 27
drag, startPoint x: 614, startPoint y: 134, endPoint x: 474, endPoint y: 139, distance: 139.4
click at [483, 137] on div "Account number 95140200000165 Amount you want to send 1,079,700 Reason you are …" at bounding box center [679, 233] width 422 height 310
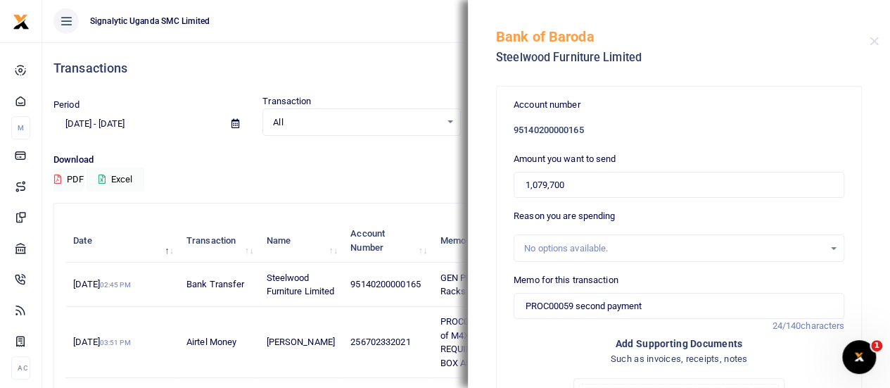
click at [535, 133] on h6 "95140200000165" at bounding box center [679, 130] width 331 height 11
drag, startPoint x: 585, startPoint y: 128, endPoint x: 486, endPoint y: 129, distance: 99.9
click at [486, 129] on div "Account number 95140200000165 Amount you want to send 1,079,700 Reason you are …" at bounding box center [679, 233] width 422 height 310
copy h6 "95140200000165"
click at [392, 45] on div "Transactions" at bounding box center [465, 68] width 825 height 52
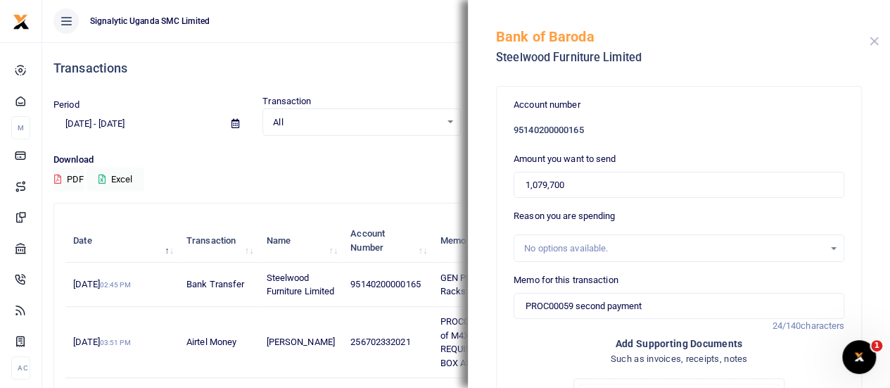
click at [877, 43] on button "Close" at bounding box center [874, 41] width 9 height 9
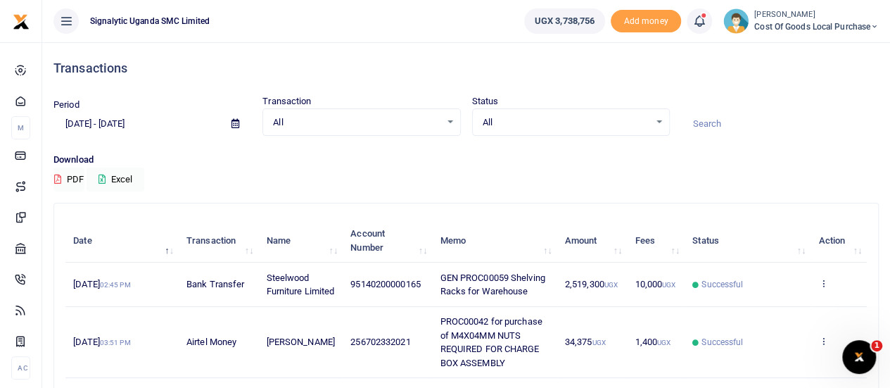
click at [826, 22] on span "Cost of Goods Local Purchase" at bounding box center [816, 26] width 125 height 13
click at [816, 49] on link "Switch accounts" at bounding box center [825, 52] width 111 height 20
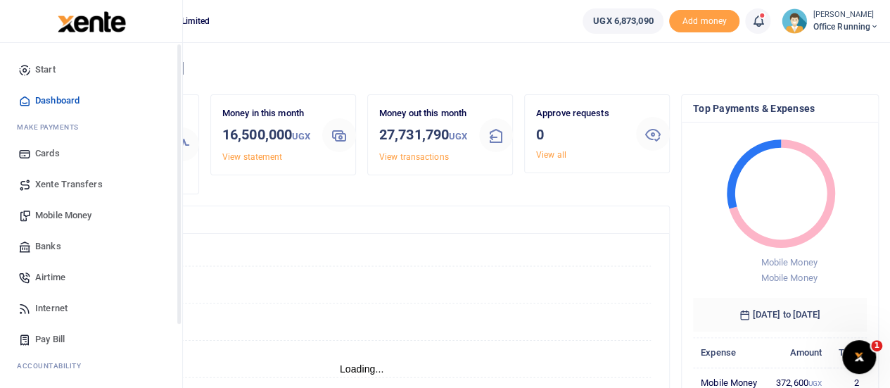
scroll to position [11, 11]
click at [42, 250] on span "Banks" at bounding box center [48, 246] width 26 height 14
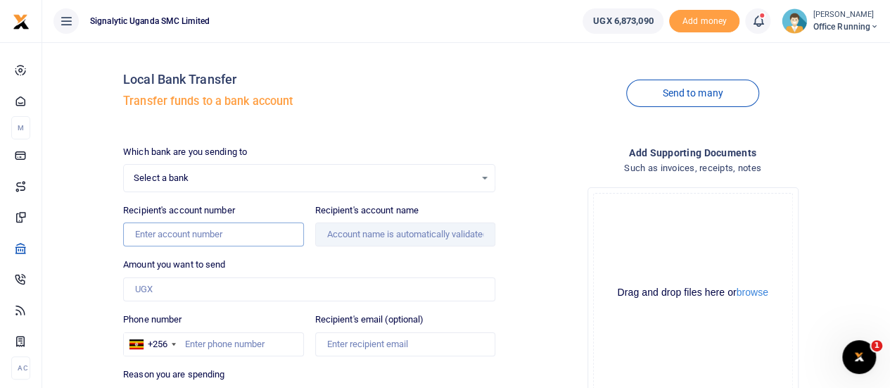
click at [215, 230] on input "Recipient's account number" at bounding box center [213, 234] width 180 height 24
paste input "95140200000165"
type input "95140200000165"
click at [532, 189] on div "Drop your files here Drag and drop files here or browse Powered by Uppy" at bounding box center [693, 293] width 372 height 234
click at [283, 171] on span "Select a bank" at bounding box center [304, 178] width 341 height 14
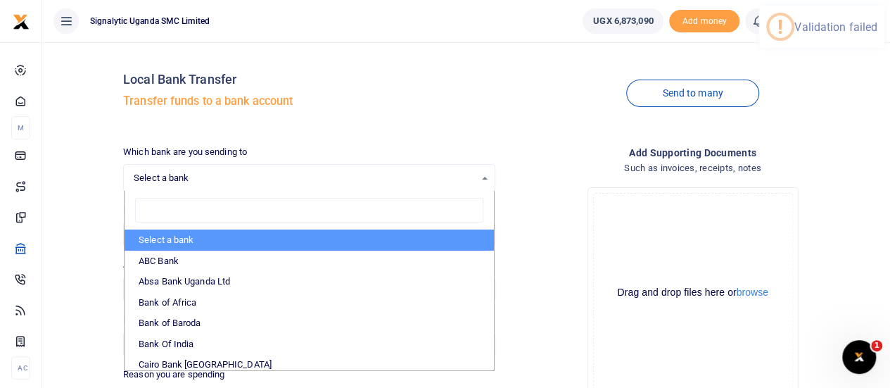
type input "b"
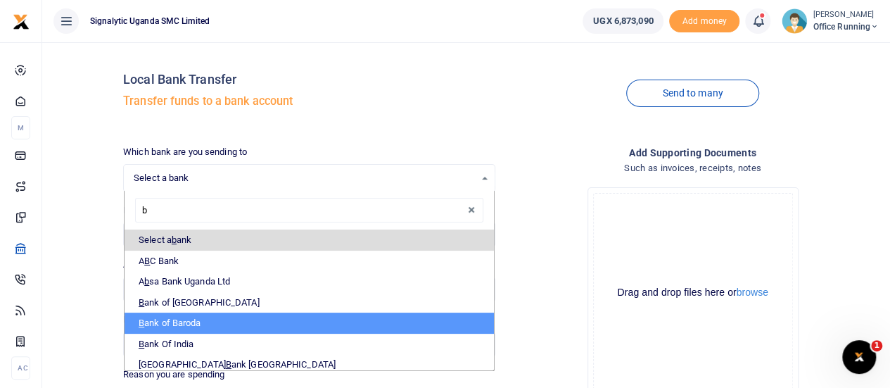
click at [182, 322] on li "B ank of Baroda" at bounding box center [309, 322] width 369 height 21
select select "BOB"
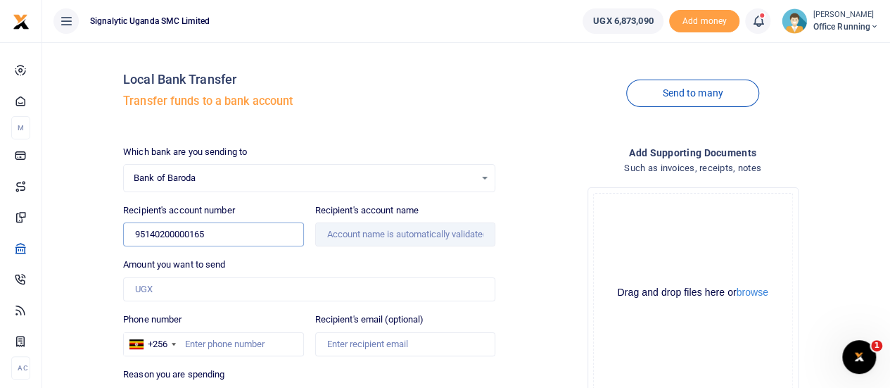
click at [227, 236] on input "95140200000165" at bounding box center [213, 234] width 180 height 24
click at [138, 239] on input "95140200000165" at bounding box center [213, 234] width 180 height 24
click at [135, 238] on input "95140200000165" at bounding box center [213, 234] width 180 height 24
click at [570, 168] on h4 "Such as invoices, receipts, notes" at bounding box center [693, 167] width 372 height 15
click at [166, 281] on input "Amount you want to send" at bounding box center [309, 289] width 372 height 24
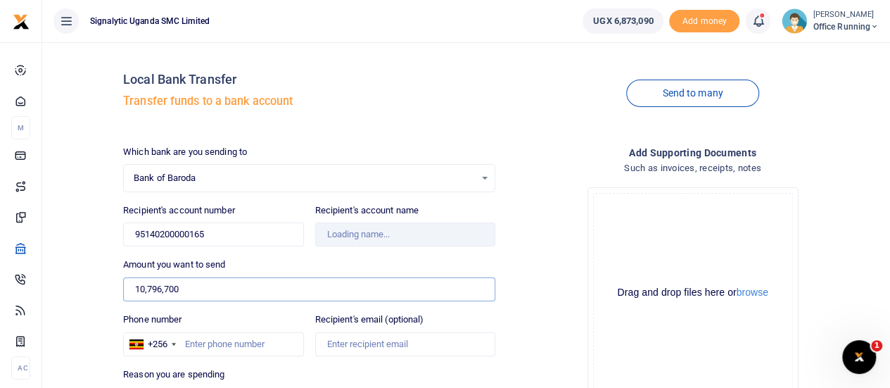
type input "10,796,700"
click at [567, 260] on div "Drop your files here Drag and drop files here or browse Powered by Uppy" at bounding box center [693, 293] width 372 height 234
type input "Steelwood Furniture Limited"
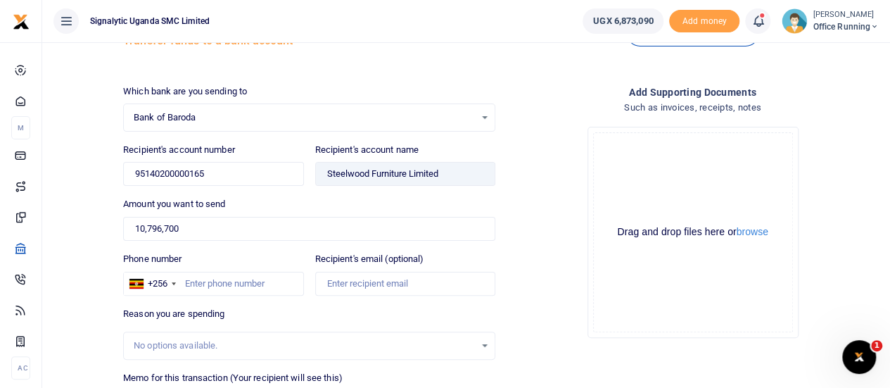
scroll to position [141, 0]
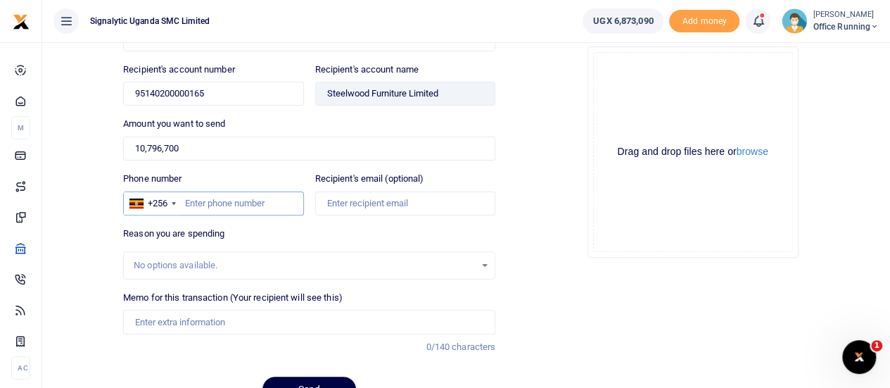
click at [221, 200] on input "Phone number" at bounding box center [213, 203] width 180 height 24
paste input "757 044907"
type input "757 044907"
click at [391, 220] on div "Which bank are you sending to Bank of Baroda Select an option... Select a bank …" at bounding box center [310, 209] width 384 height 410
click at [274, 233] on div "Reason you are spending No options available." at bounding box center [309, 253] width 372 height 53
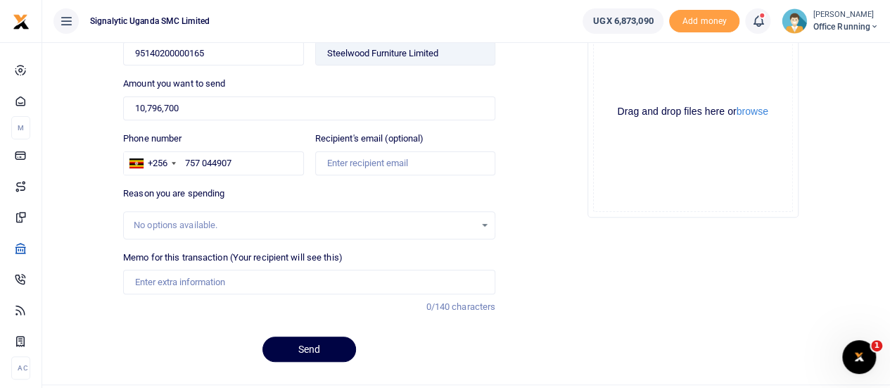
scroll to position [210, 0]
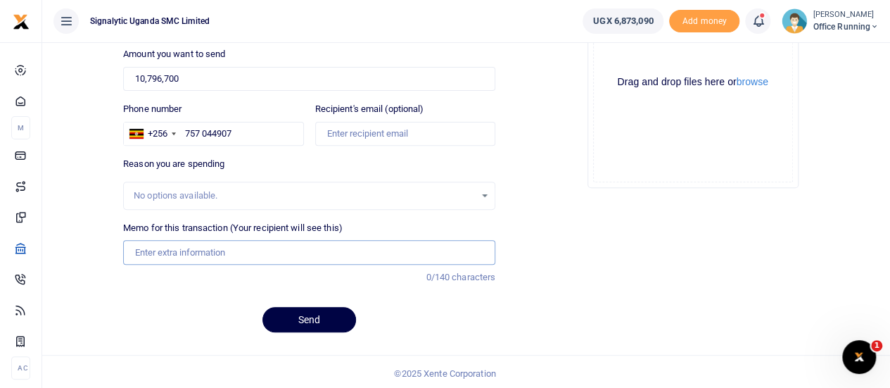
click at [215, 252] on input "Memo for this transaction (Your recipient will see this)" at bounding box center [309, 252] width 372 height 24
click at [219, 241] on input "Memo for this transaction (Your recipient will see this)" at bounding box center [309, 252] width 372 height 24
paste input "PROC00059"
type input "PROC00059 second payment"
click at [201, 127] on input "757 044907" at bounding box center [213, 134] width 180 height 24
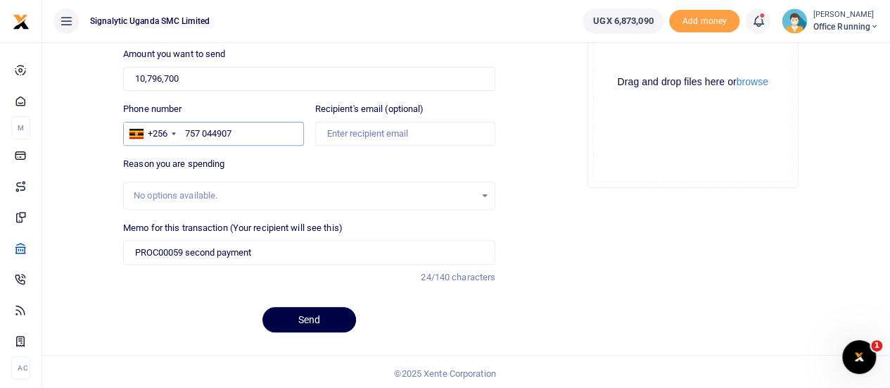
click at [205, 136] on input "757 044907" at bounding box center [213, 134] width 180 height 24
drag, startPoint x: 202, startPoint y: 132, endPoint x: 247, endPoint y: 123, distance: 45.8
click at [203, 132] on input "757 044907" at bounding box center [213, 134] width 180 height 24
type input "757044907"
click at [299, 318] on button "Send" at bounding box center [309, 319] width 94 height 25
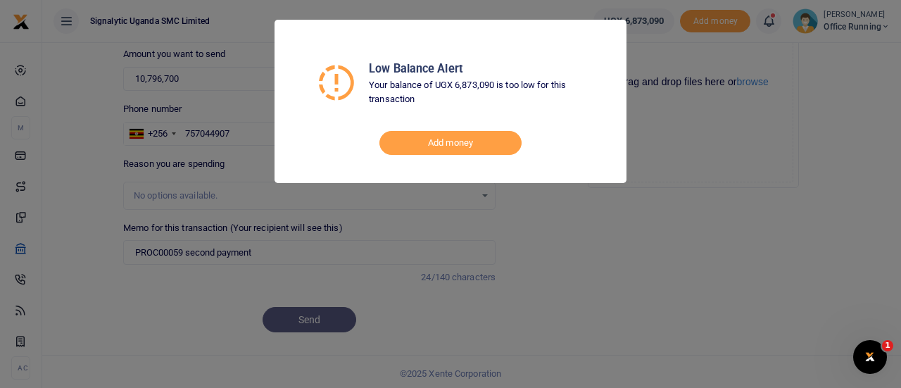
click at [710, 196] on div "Low Balance Alert Your balance of UGX 6,873,090 is too low for this transaction…" at bounding box center [450, 194] width 901 height 388
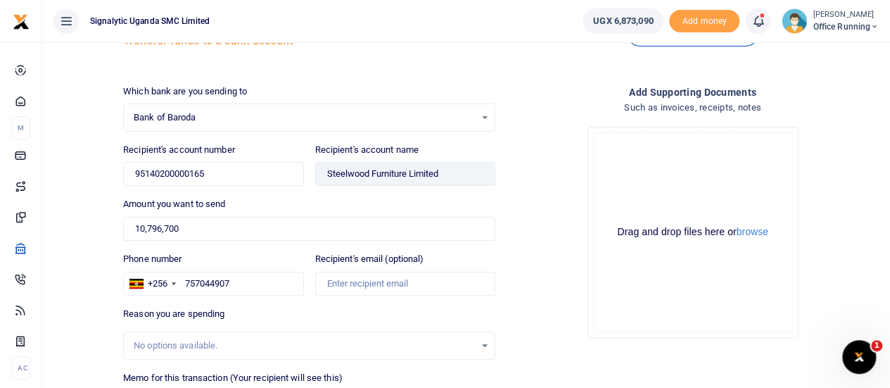
scroll to position [0, 0]
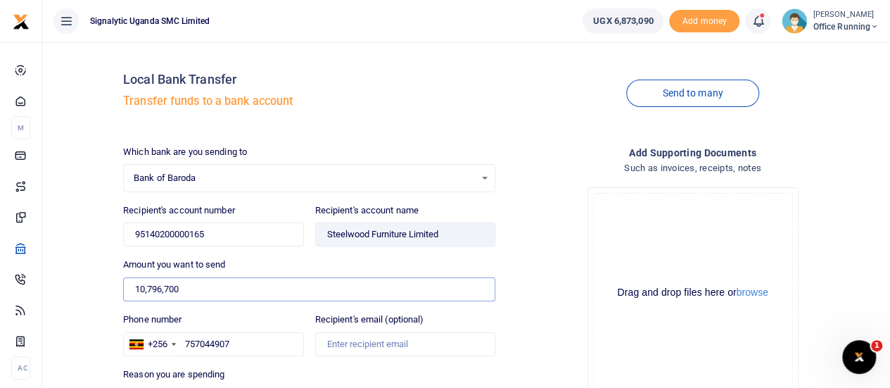
click at [144, 287] on input "10,796,700" at bounding box center [309, 289] width 372 height 24
click at [153, 288] on input "1,796,700" at bounding box center [309, 289] width 372 height 24
type input "1"
type input "1,079,700"
click at [545, 243] on div "Drop your files here Drag and drop files here or browse Powered by Uppy" at bounding box center [693, 293] width 372 height 234
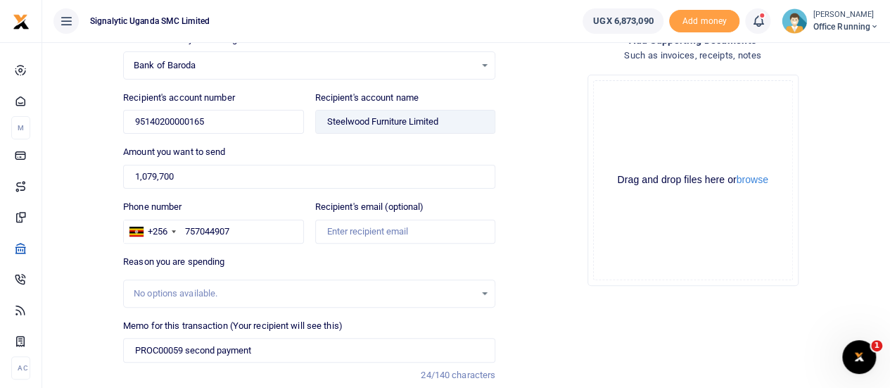
scroll to position [210, 0]
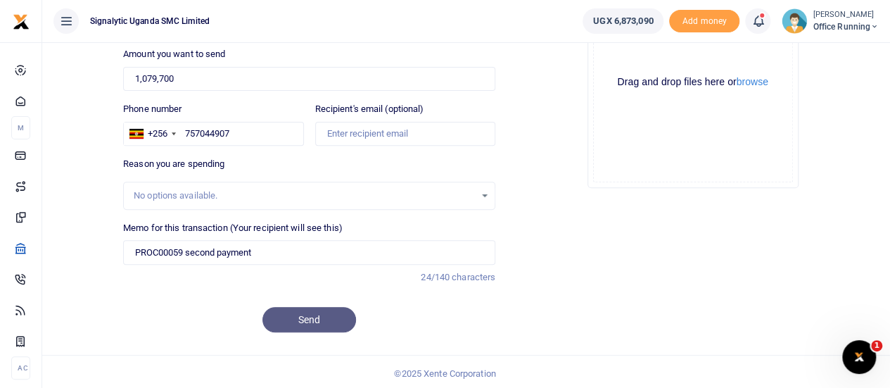
click at [310, 317] on div "Send" at bounding box center [309, 319] width 372 height 25
click at [282, 227] on label "Memo for this transaction (Your recipient will see this)" at bounding box center [233, 228] width 220 height 14
click at [270, 251] on input "PROC00059 second payment" at bounding box center [309, 252] width 372 height 24
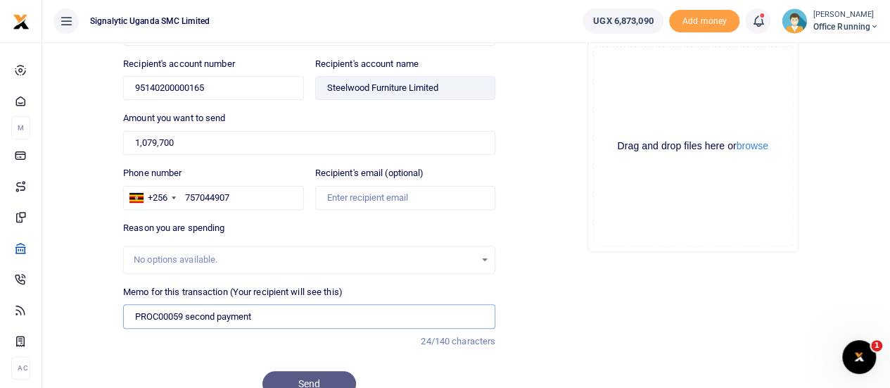
scroll to position [70, 0]
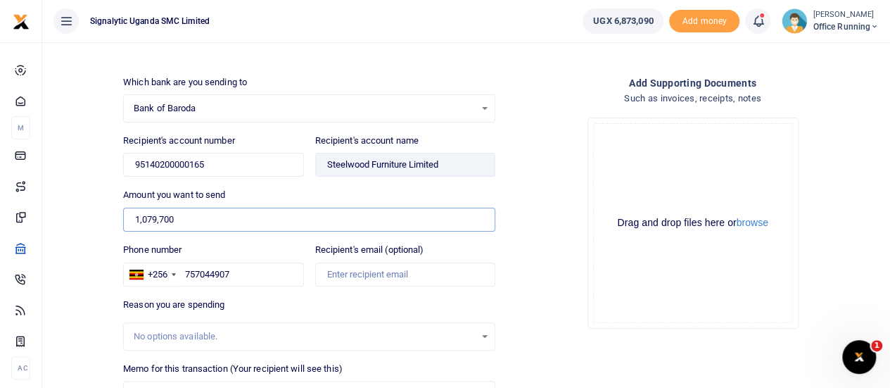
click at [225, 217] on input "1,079,700" at bounding box center [309, 220] width 372 height 24
click at [532, 170] on div "Drop your files here Drag and drop files here or browse Powered by Uppy" at bounding box center [693, 223] width 372 height 234
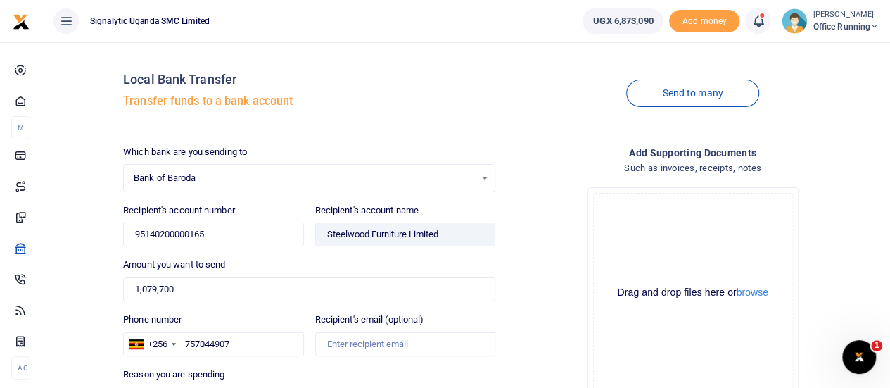
scroll to position [210, 0]
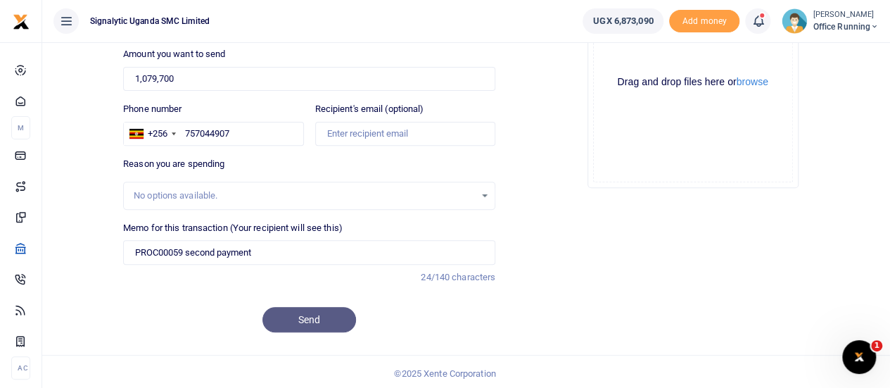
click at [298, 313] on div "Send" at bounding box center [309, 319] width 372 height 25
click at [219, 77] on input "1,079,700" at bounding box center [309, 79] width 372 height 24
click at [240, 137] on input "757044907" at bounding box center [213, 134] width 180 height 24
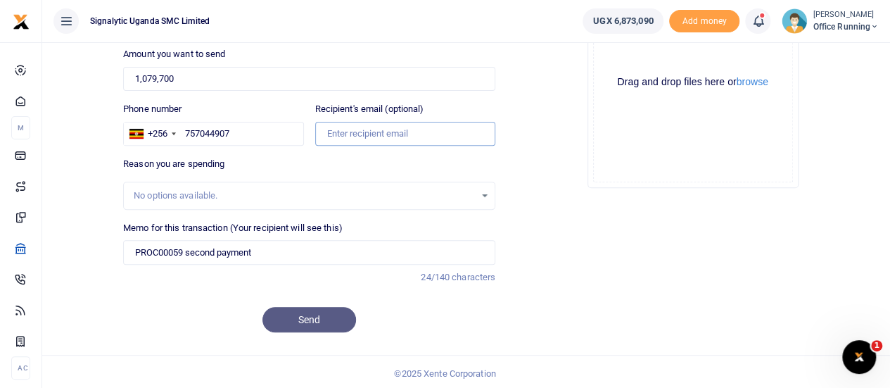
click at [367, 141] on input "Recipient's email (optional)" at bounding box center [405, 134] width 180 height 24
click at [284, 184] on div "No options available." at bounding box center [309, 196] width 372 height 28
click at [300, 198] on div "No options available." at bounding box center [304, 196] width 341 height 14
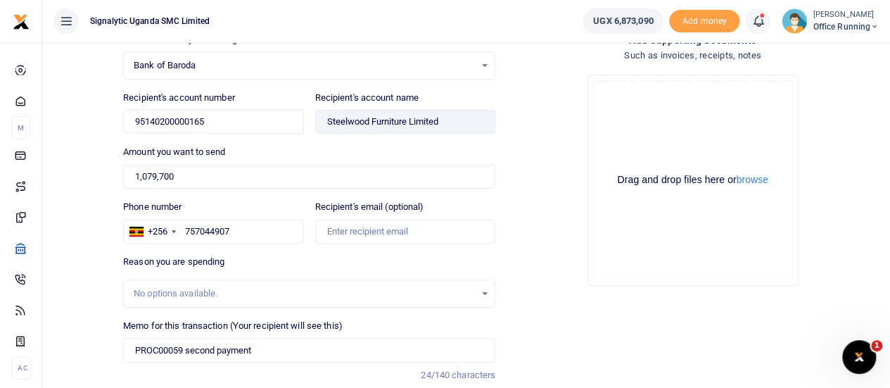
scroll to position [0, 0]
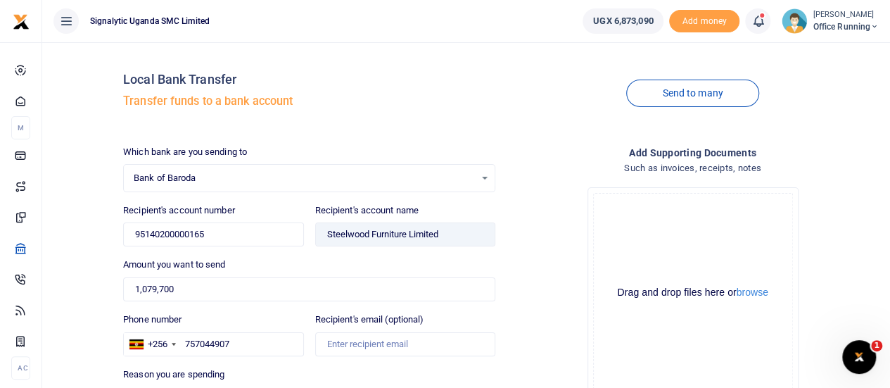
click at [231, 178] on span "Bank of Baroda" at bounding box center [304, 178] width 341 height 14
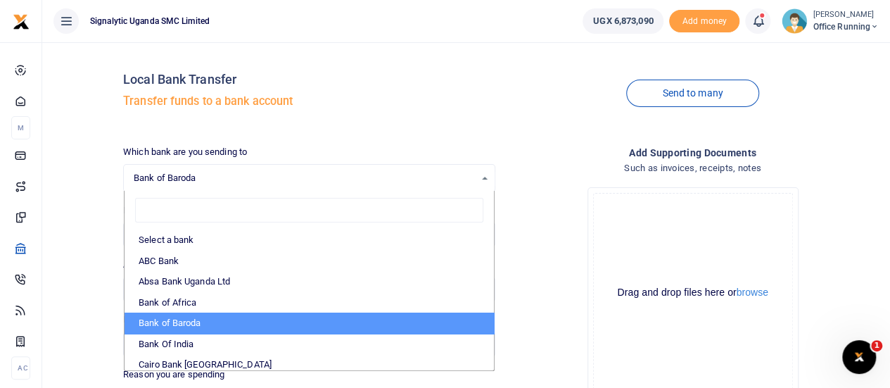
click at [231, 178] on span "Bank of Baroda" at bounding box center [304, 178] width 341 height 14
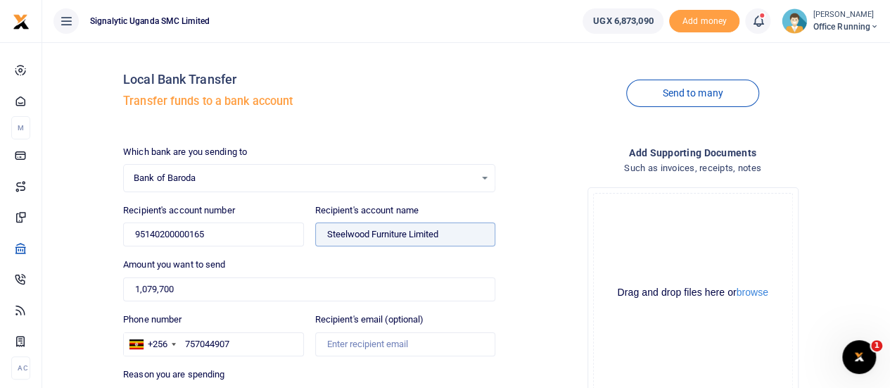
click at [360, 231] on input "Found" at bounding box center [405, 234] width 180 height 24
click at [255, 232] on input "95140200000165" at bounding box center [213, 234] width 180 height 24
type input "9514020000016"
click at [542, 242] on div "Drop your files here Drag and drop files here or browse Powered by Uppy" at bounding box center [693, 293] width 372 height 234
click at [213, 235] on input "9514020000016" at bounding box center [213, 234] width 180 height 24
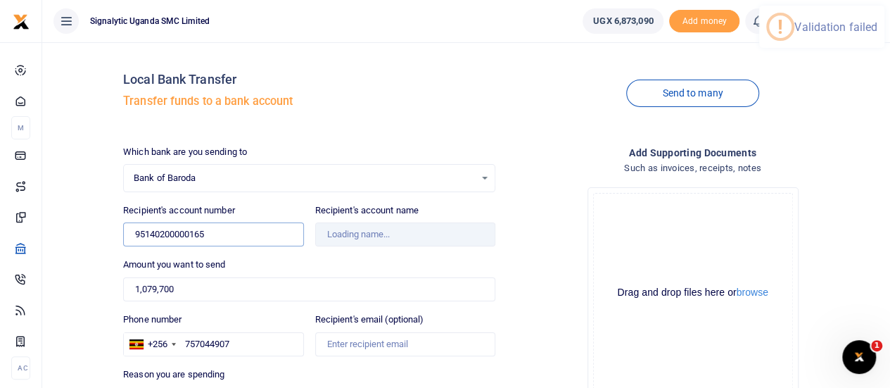
type input "95140200000165"
click at [556, 225] on div "Drop your files here Drag and drop files here or browse Powered by Uppy" at bounding box center [693, 293] width 372 height 234
click at [380, 232] on input "Found" at bounding box center [405, 234] width 180 height 24
type input "Steelwood Furniture Limited"
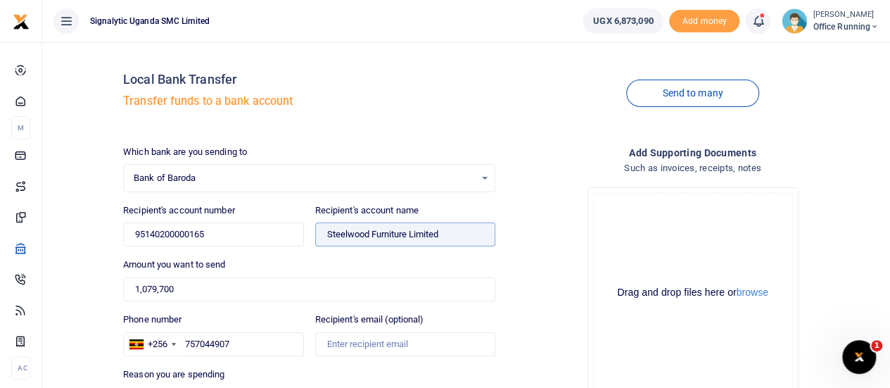
scroll to position [210, 0]
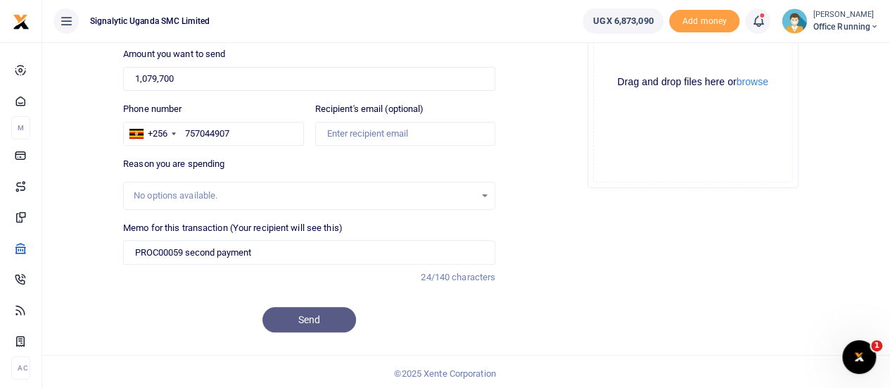
click at [305, 317] on div "Send" at bounding box center [309, 319] width 372 height 25
click at [304, 317] on div "Send" at bounding box center [309, 319] width 372 height 25
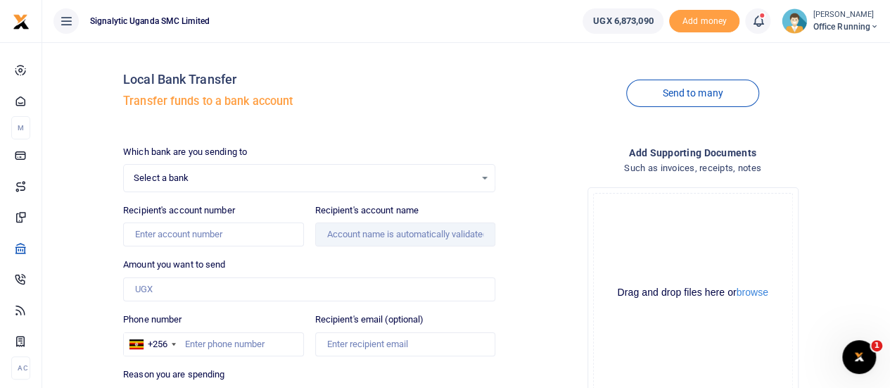
click at [304, 178] on span "Select a bank" at bounding box center [304, 178] width 341 height 14
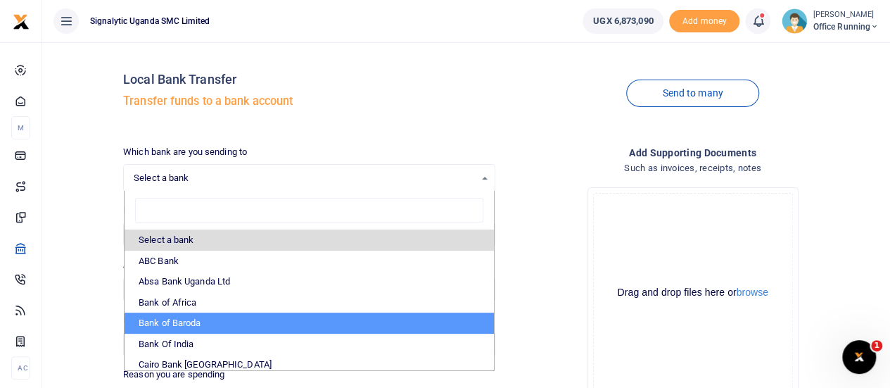
click at [208, 317] on li "Bank of Baroda" at bounding box center [309, 322] width 369 height 21
select select "[PERSON_NAME]"
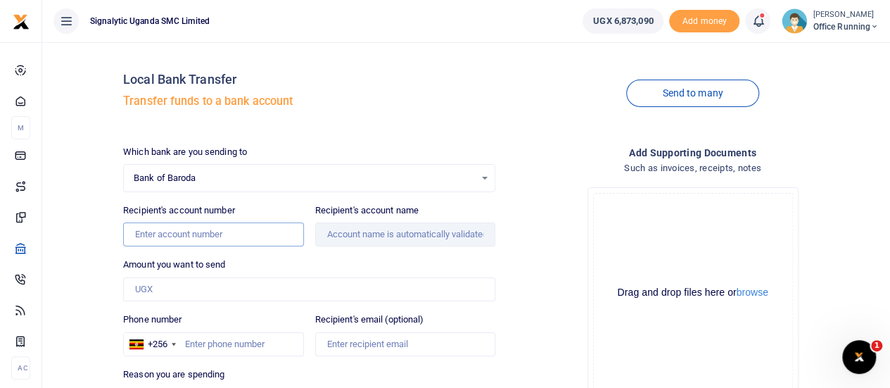
click at [204, 232] on input "Recipient's account number" at bounding box center [213, 234] width 180 height 24
type input "95140200000165"
click at [213, 291] on input "Amount you want to send" at bounding box center [309, 289] width 372 height 24
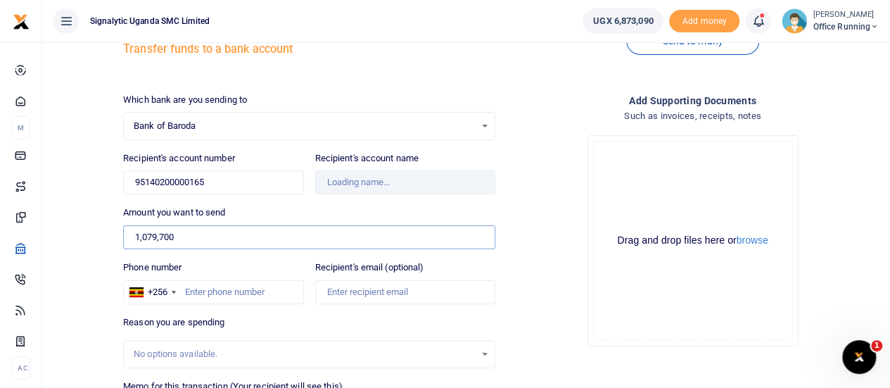
scroll to position [70, 0]
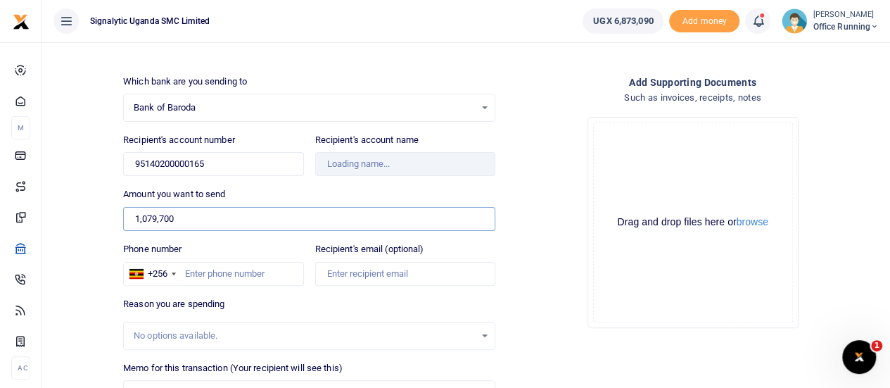
type input "1,079,700"
click at [217, 267] on input "Phone number" at bounding box center [213, 274] width 180 height 24
type input "Steelwood Furniture Limited"
paste input "757 044907"
click at [205, 272] on input "757 044907" at bounding box center [213, 274] width 180 height 24
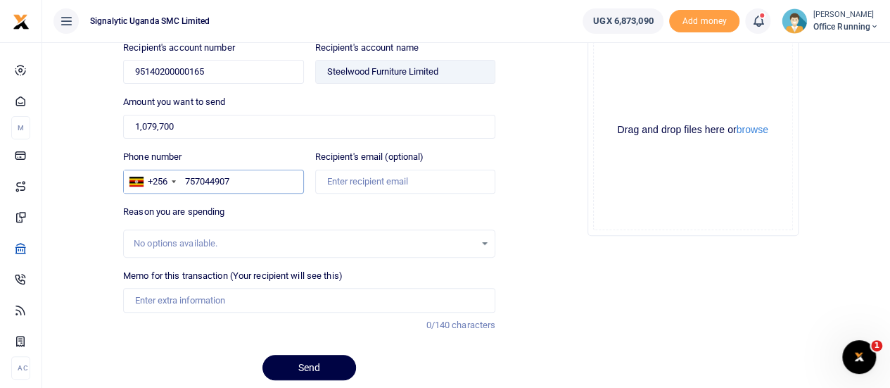
scroll to position [210, 0]
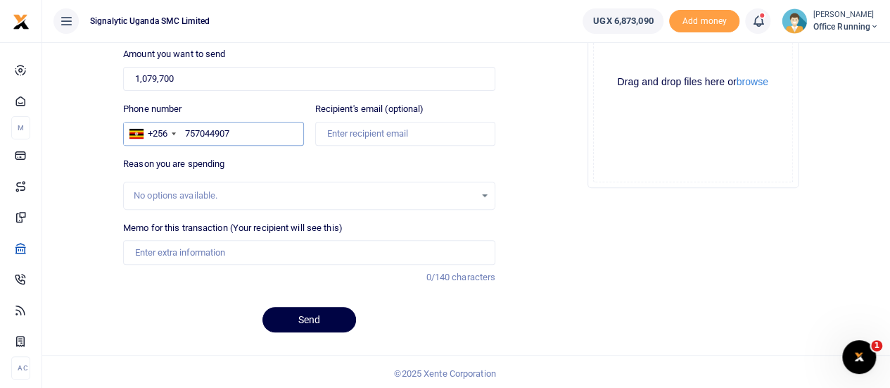
type input "757044907"
click at [243, 243] on input "Memo for this transaction (Your recipient will see this)" at bounding box center [309, 252] width 372 height 24
type input "PROC00059 second payment"
click at [331, 313] on button "Send" at bounding box center [309, 319] width 94 height 25
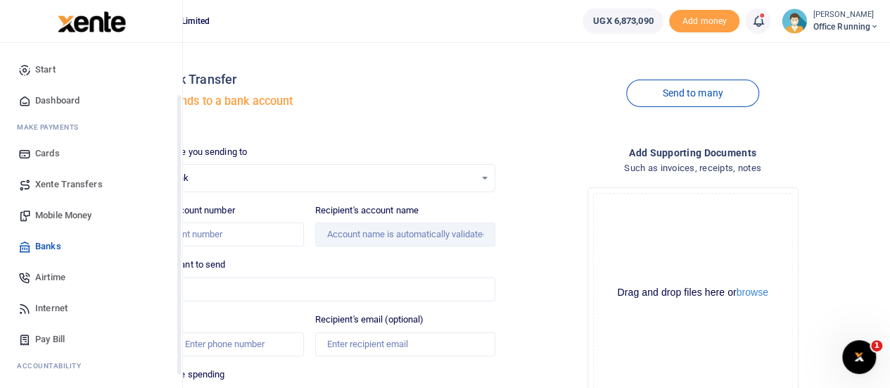
scroll to position [145, 0]
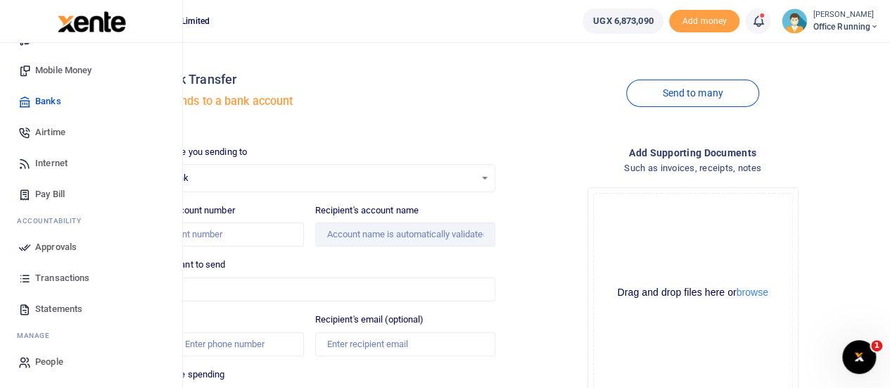
click at [58, 243] on span "Approvals" at bounding box center [56, 247] width 42 height 14
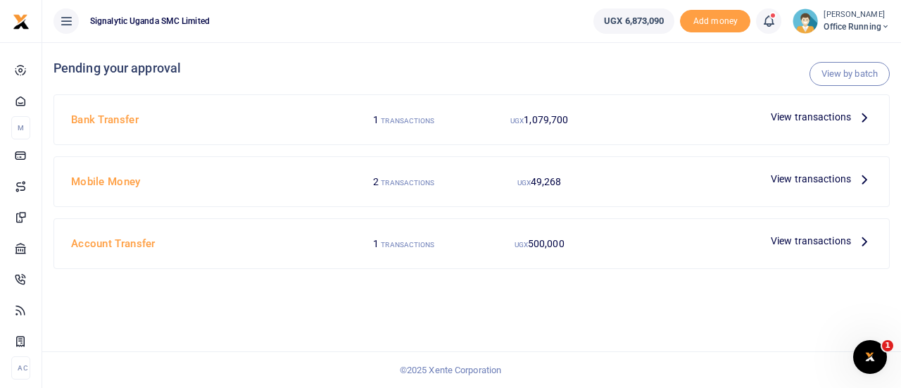
click at [823, 116] on span "View transactions" at bounding box center [811, 116] width 80 height 15
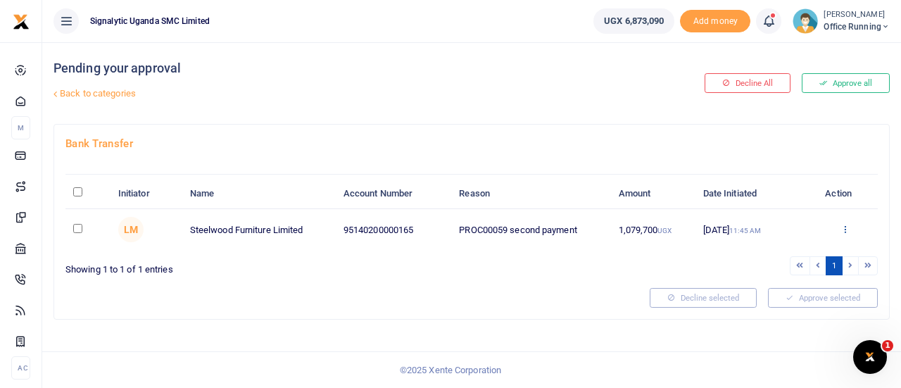
click at [844, 228] on icon at bounding box center [844, 229] width 9 height 10
click at [809, 251] on link "Approve" at bounding box center [793, 252] width 111 height 20
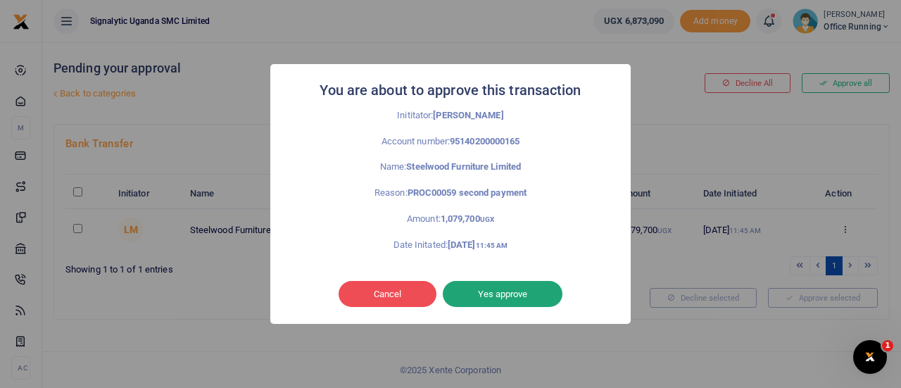
click at [513, 296] on button "Yes approve" at bounding box center [503, 294] width 120 height 27
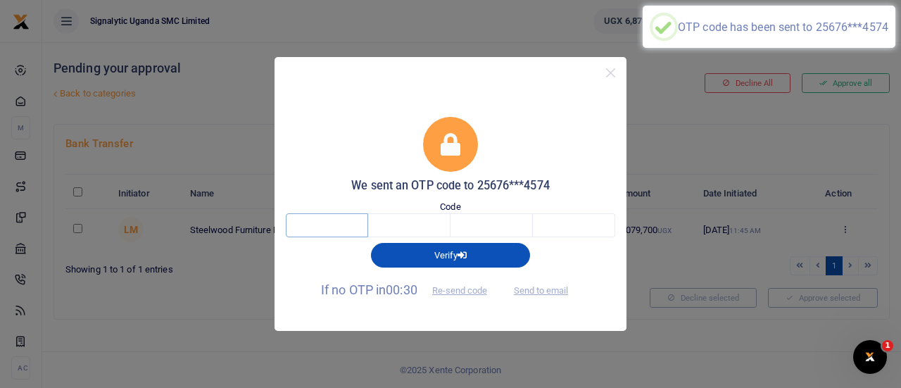
click at [339, 229] on input "text" at bounding box center [327, 225] width 82 height 24
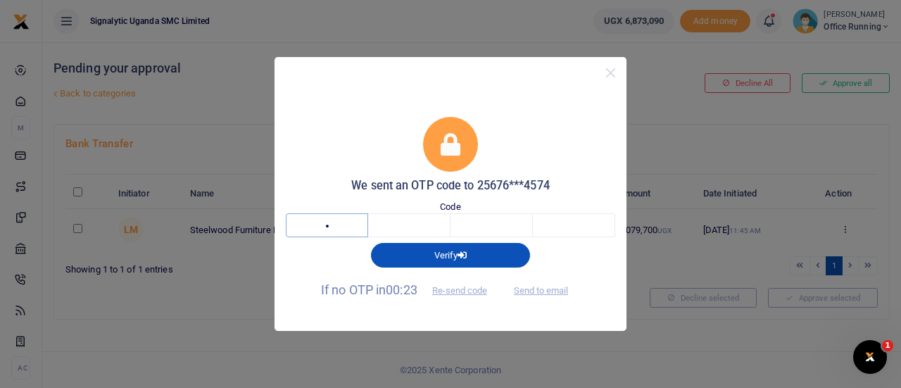
type input "2"
type input "7"
type input "2"
type input "9"
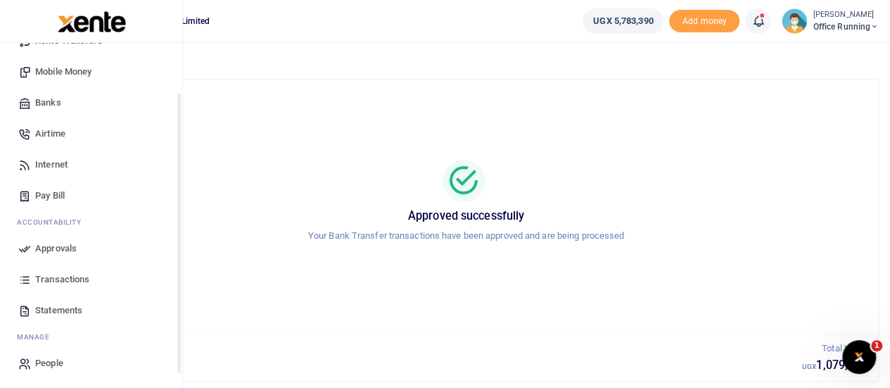
scroll to position [145, 0]
click at [62, 248] on span "Approvals" at bounding box center [56, 247] width 42 height 14
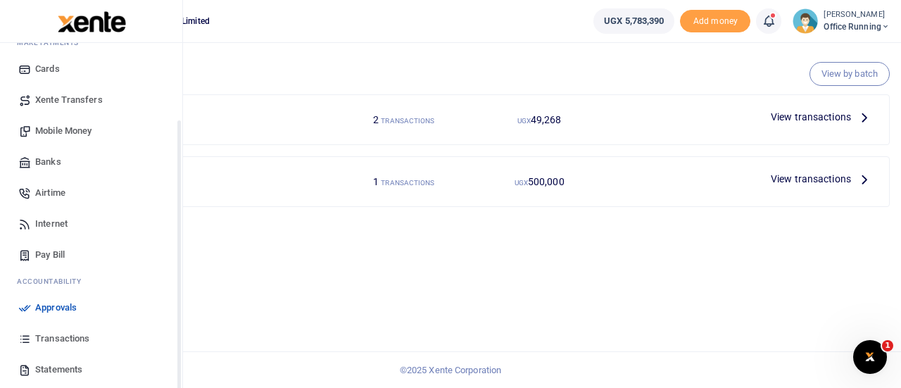
scroll to position [145, 0]
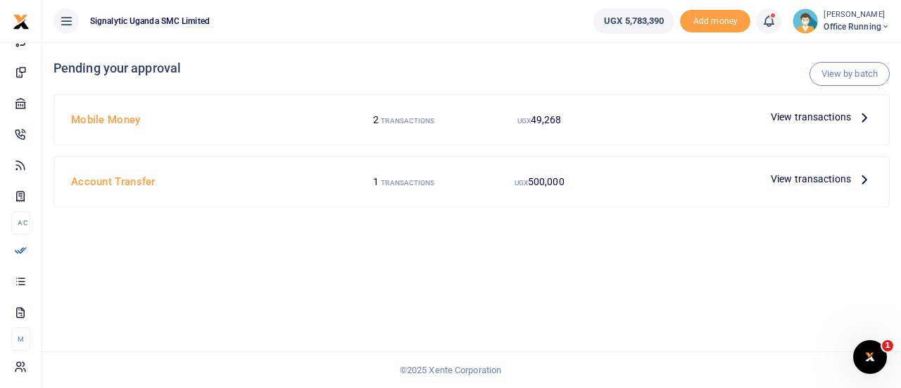
click at [816, 115] on span "View transactions" at bounding box center [811, 116] width 80 height 15
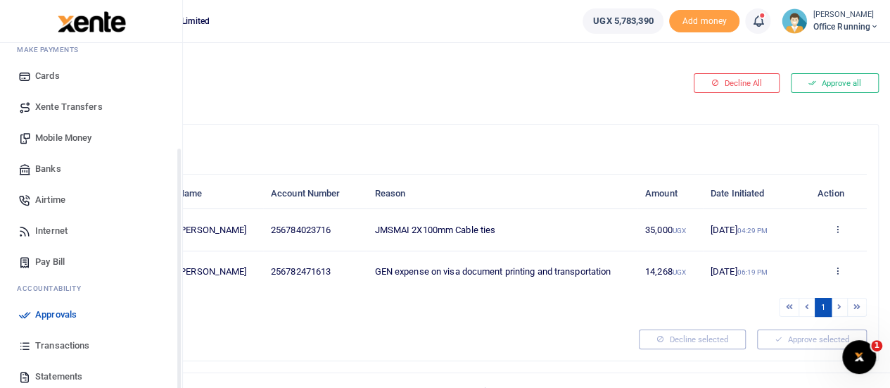
scroll to position [145, 0]
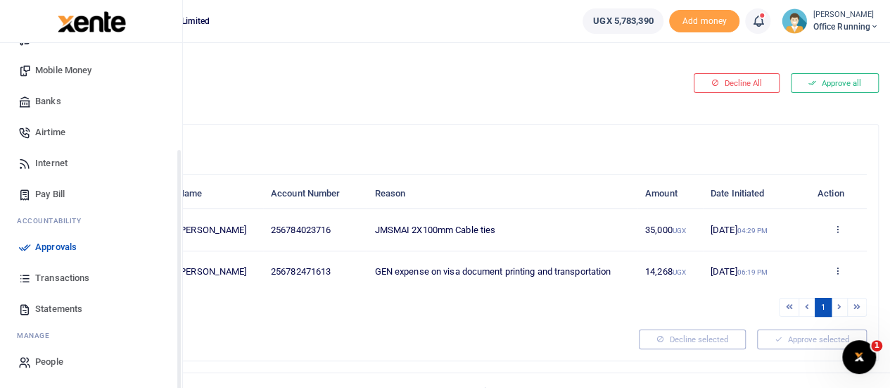
click at [67, 275] on span "Transactions" at bounding box center [62, 278] width 54 height 14
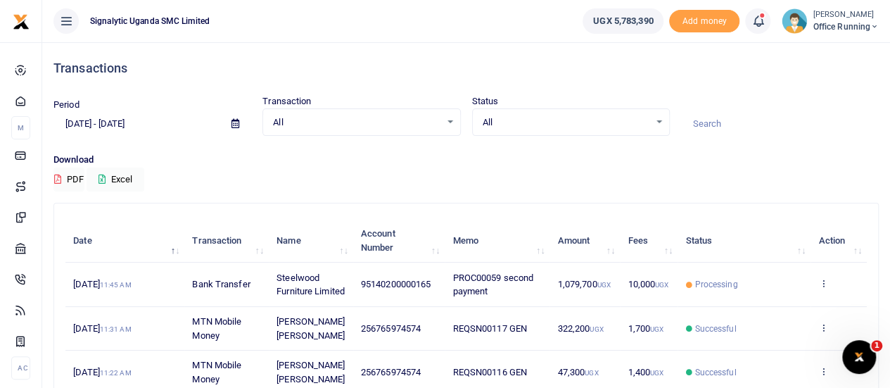
click at [818, 293] on td "View details Send again" at bounding box center [839, 284] width 56 height 44
click at [821, 288] on icon at bounding box center [822, 283] width 9 height 10
click at [774, 308] on link "View details" at bounding box center [771, 314] width 111 height 20
